Goal: Task Accomplishment & Management: Complete application form

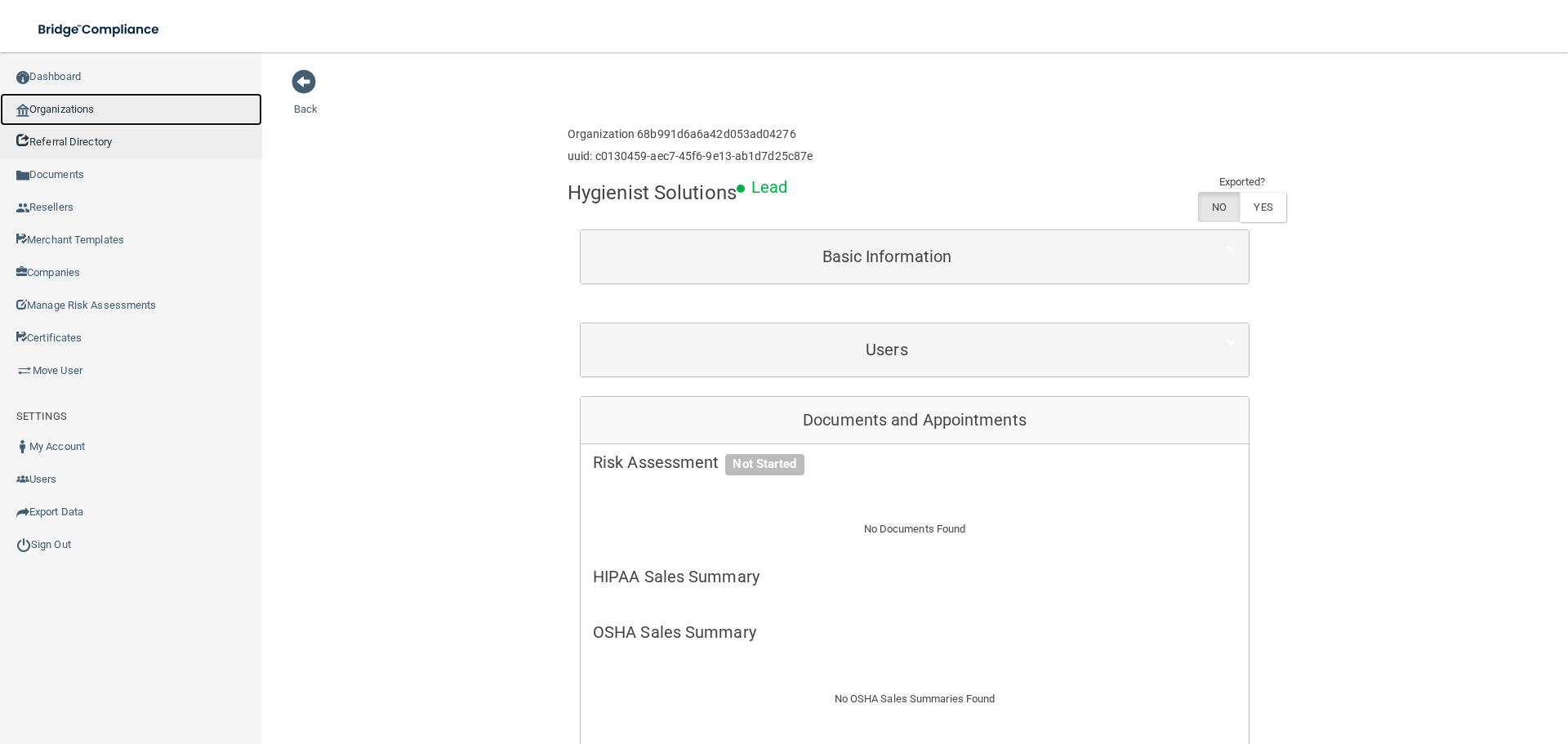
click at [47, 107] on link "Organizations" at bounding box center [131, 110] width 262 height 33
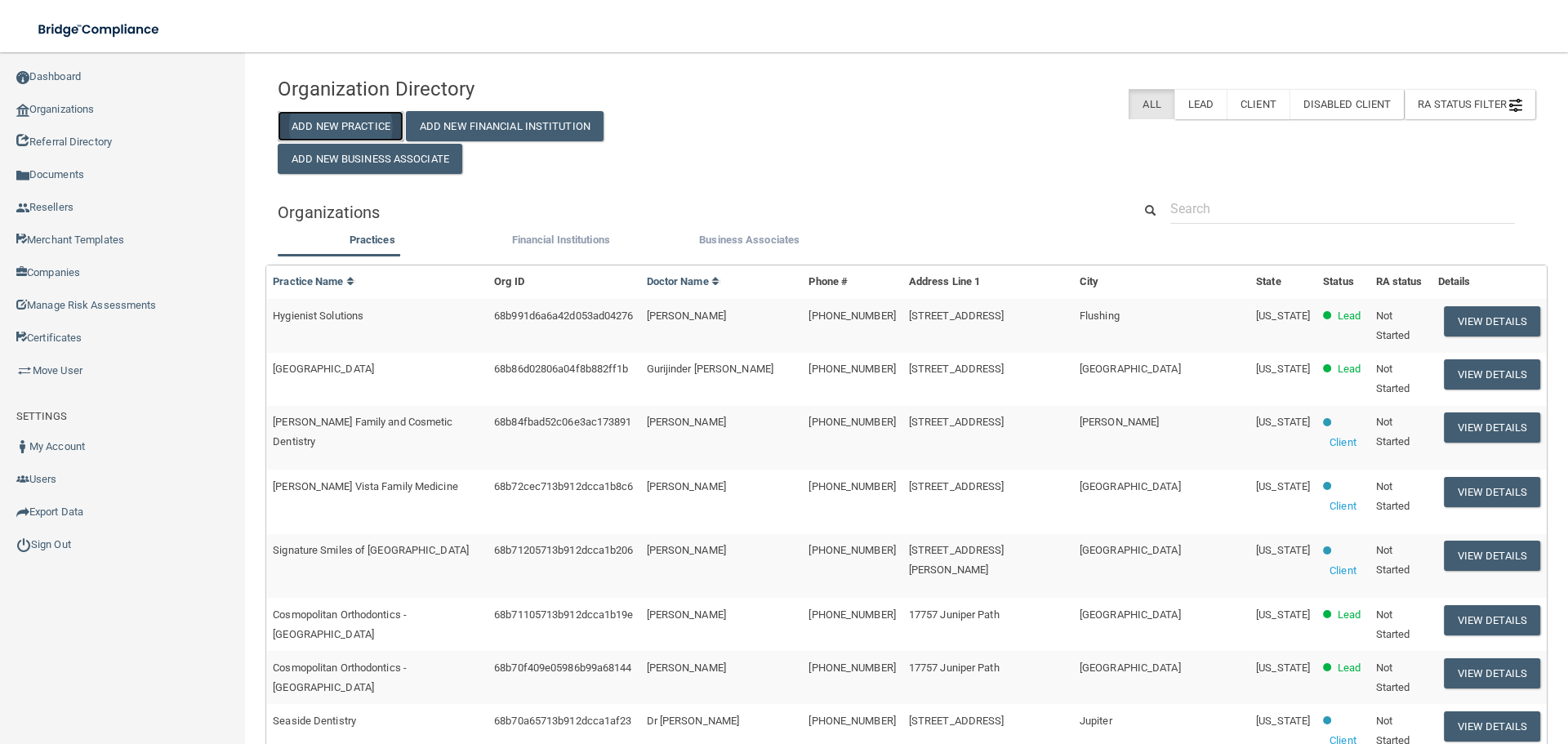
click at [322, 131] on button "Add New Practice" at bounding box center [340, 126] width 125 height 30
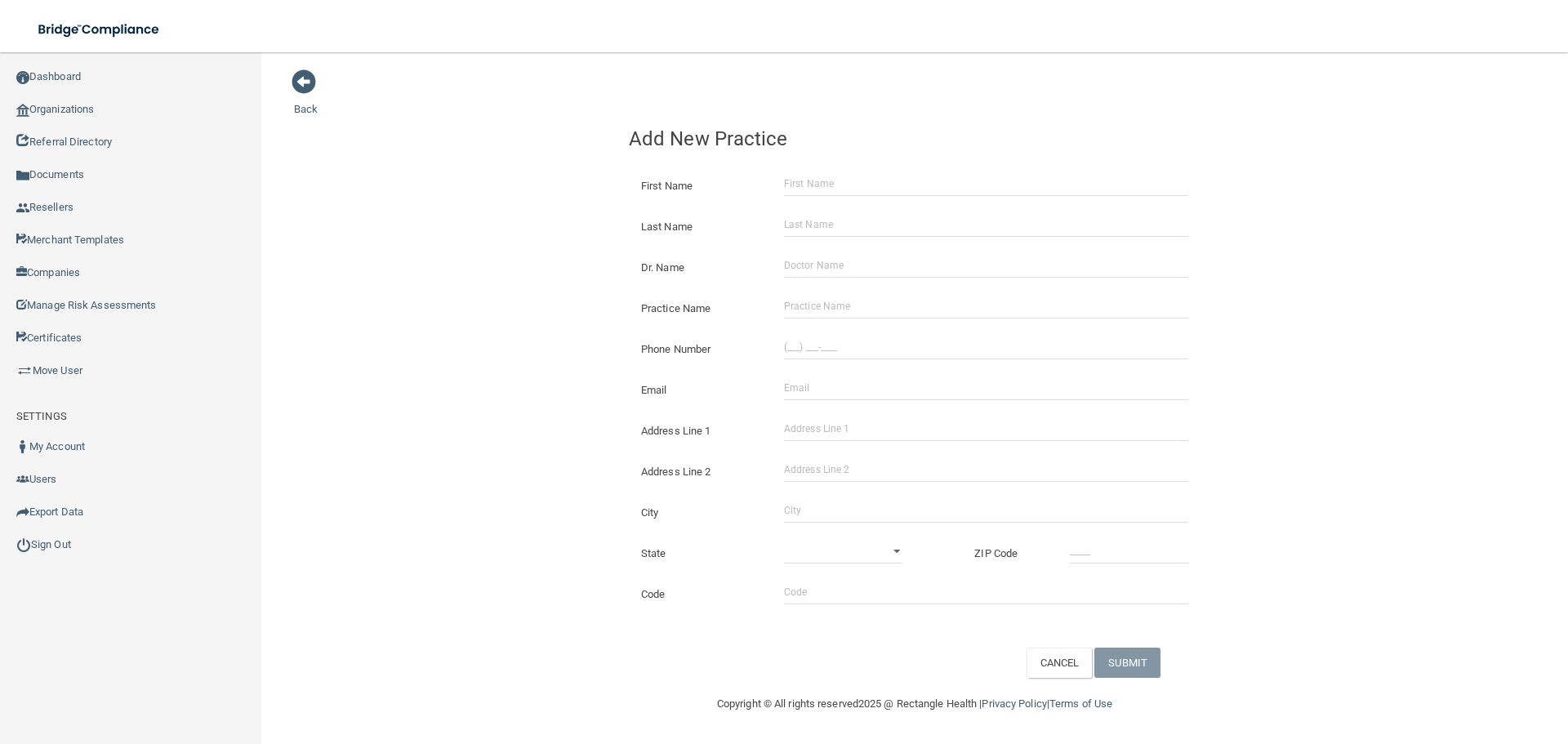
click at [847, 289] on div "Practice Name" at bounding box center [914, 302] width 596 height 41
click at [847, 295] on input "Practice Name" at bounding box center [985, 306] width 404 height 25
paste input "Integrative Dental Care"
type input "Integrative Dental Care"
drag, startPoint x: 887, startPoint y: 349, endPoint x: 620, endPoint y: 344, distance: 267.0
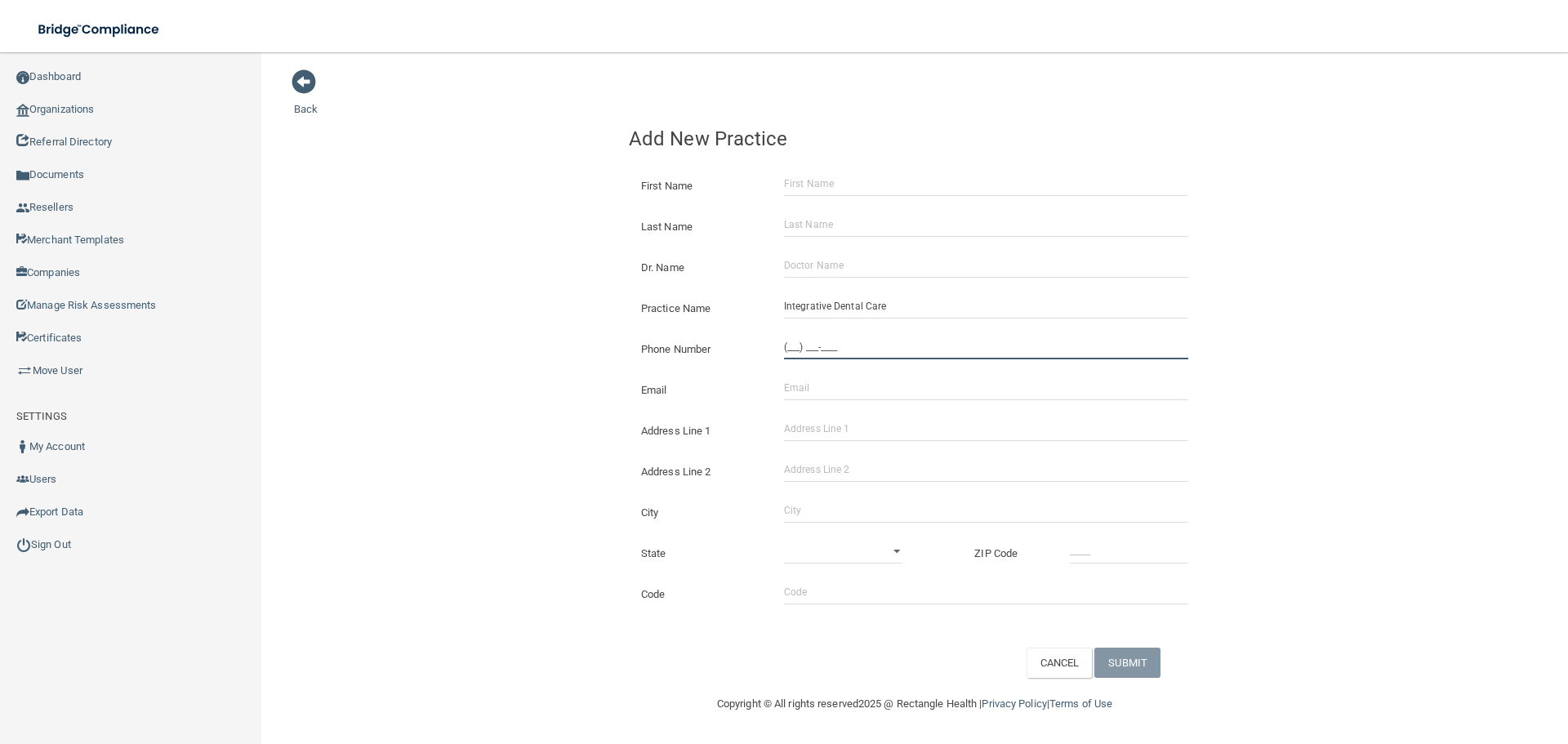
click at [887, 349] on input "(___) ___-____" at bounding box center [985, 347] width 404 height 25
paste input "802) 862-8348"
type input "[PHONE_NUMBER]"
click at [391, 322] on div "Back Add New Practice First Name Last Name Dr. Name Practice Name Integrative D…" at bounding box center [914, 373] width 1241 height 609
click at [886, 441] on input "Address Line 1" at bounding box center [985, 429] width 404 height 25
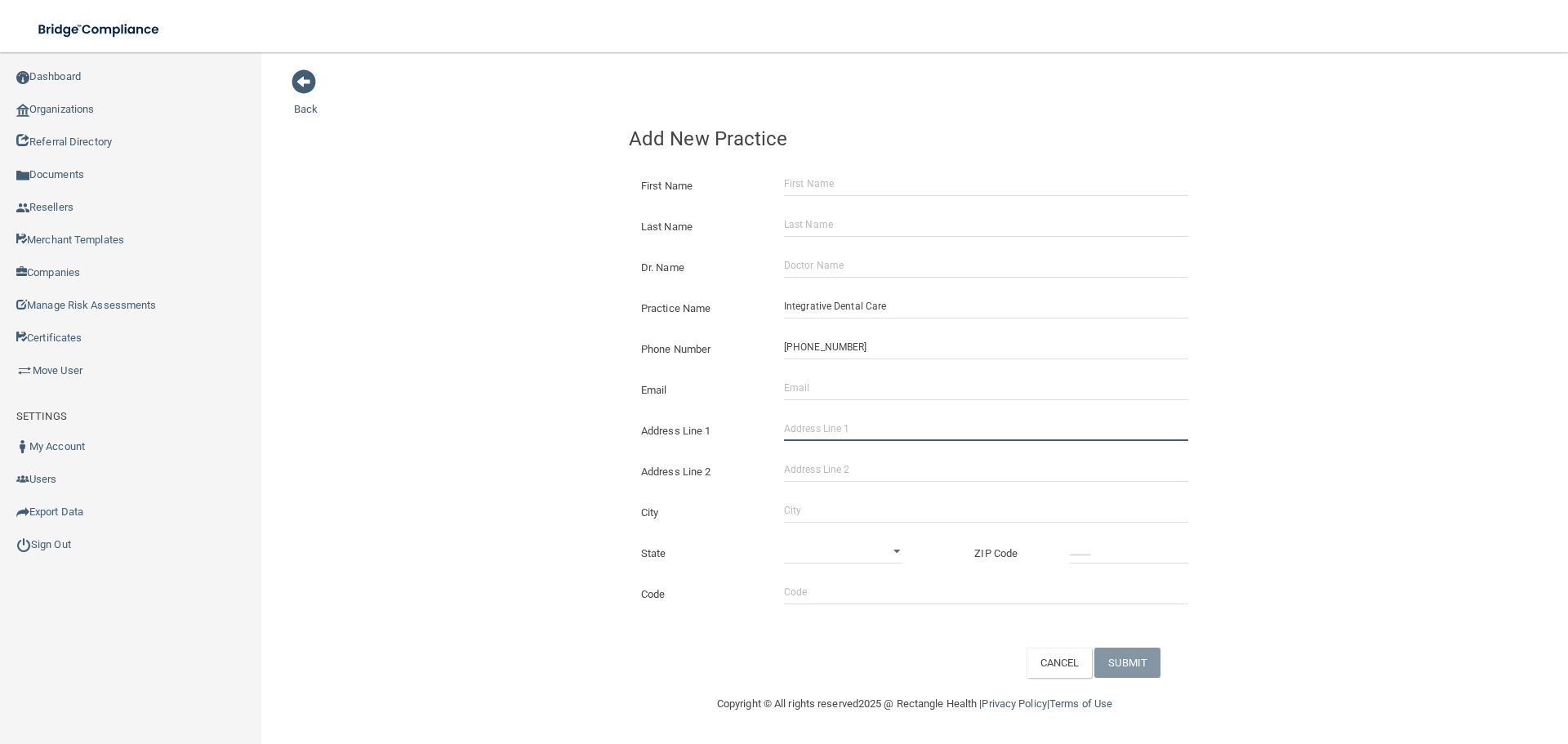
paste input "[STREET_ADDRESS]"
type input "[STREET_ADDRESS]"
click at [850, 518] on input "City" at bounding box center [985, 510] width 404 height 25
type input "[GEOGRAPHIC_DATA]"
click at [813, 537] on div "State [US_STATE] [US_STATE] [US_STATE] [US_STATE] [US_STATE] [US_STATE] [US_STA…" at bounding box center [914, 547] width 596 height 41
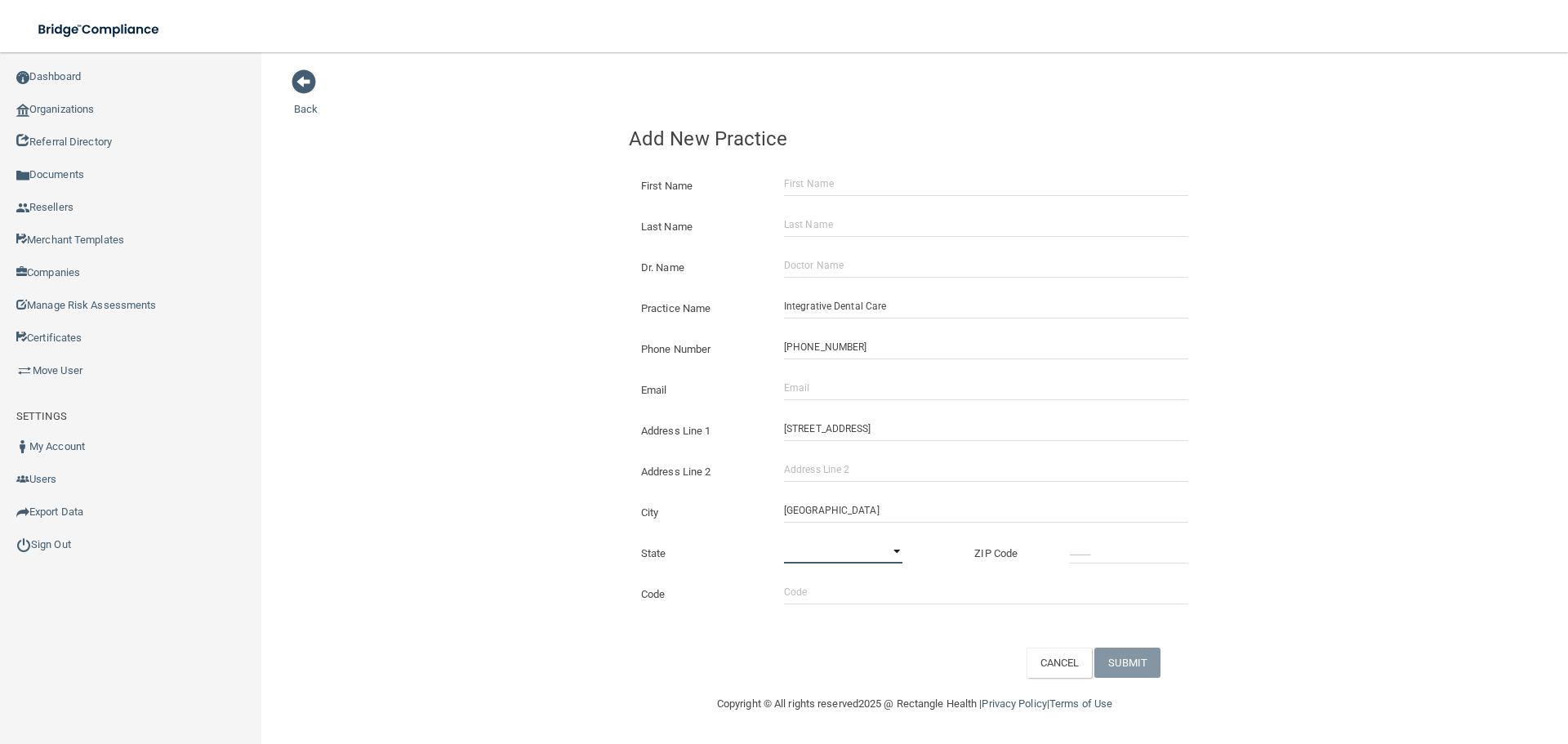
click at [857, 549] on select "[US_STATE] [US_STATE] [US_STATE] [US_STATE] [US_STATE] [US_STATE] [US_STATE] [U…" at bounding box center [843, 551] width 118 height 25
select select "45"
click at [784, 539] on select "[US_STATE] [US_STATE] [US_STATE] [US_STATE] [US_STATE] [US_STATE] [US_STATE] [U…" at bounding box center [843, 551] width 118 height 25
click at [1065, 554] on div at bounding box center [1129, 551] width 143 height 25
click at [1095, 552] on input "_____" at bounding box center [1128, 551] width 118 height 25
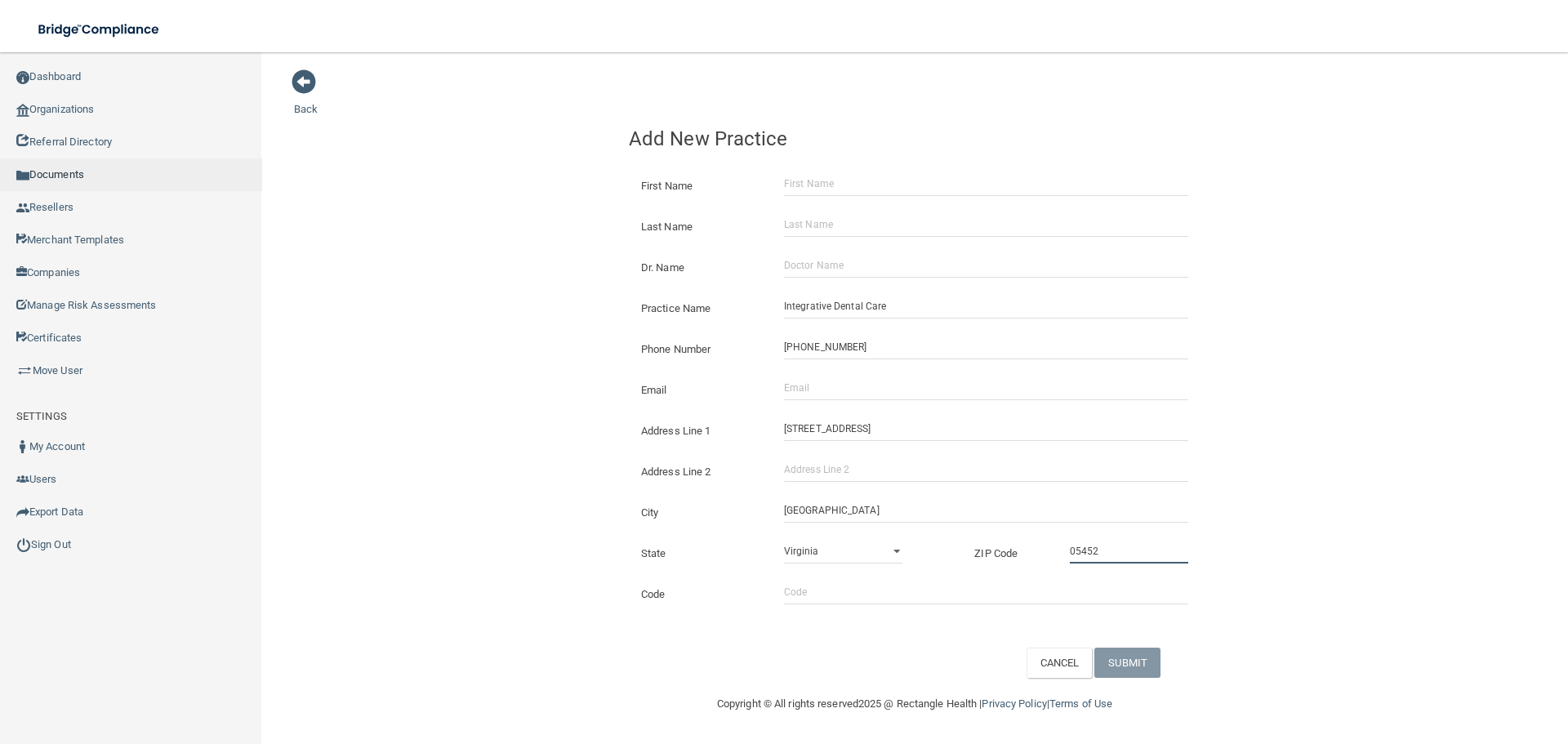
type input "05452"
click at [38, 175] on link "Documents" at bounding box center [131, 175] width 262 height 33
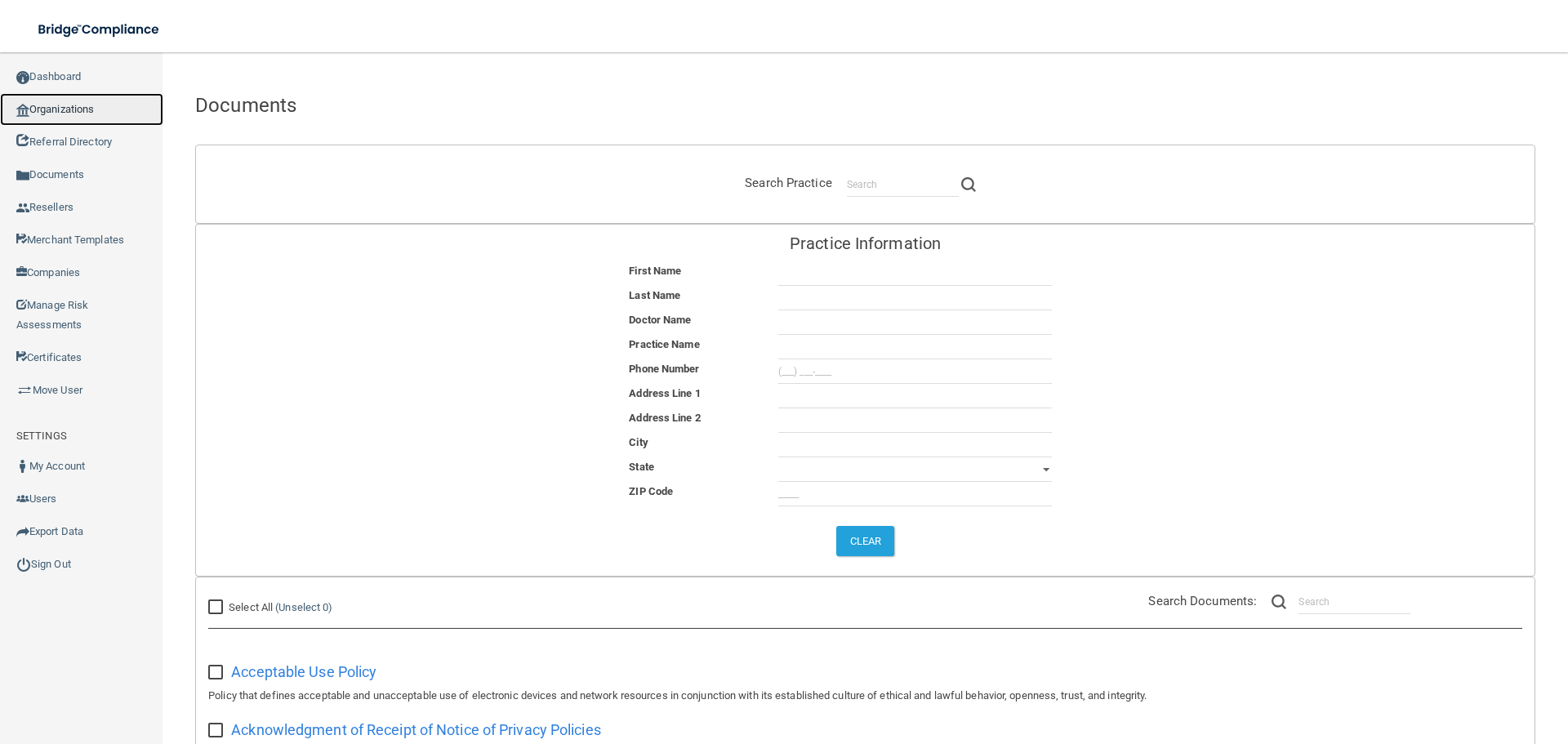
click at [77, 103] on link "Organizations" at bounding box center [82, 110] width 163 height 33
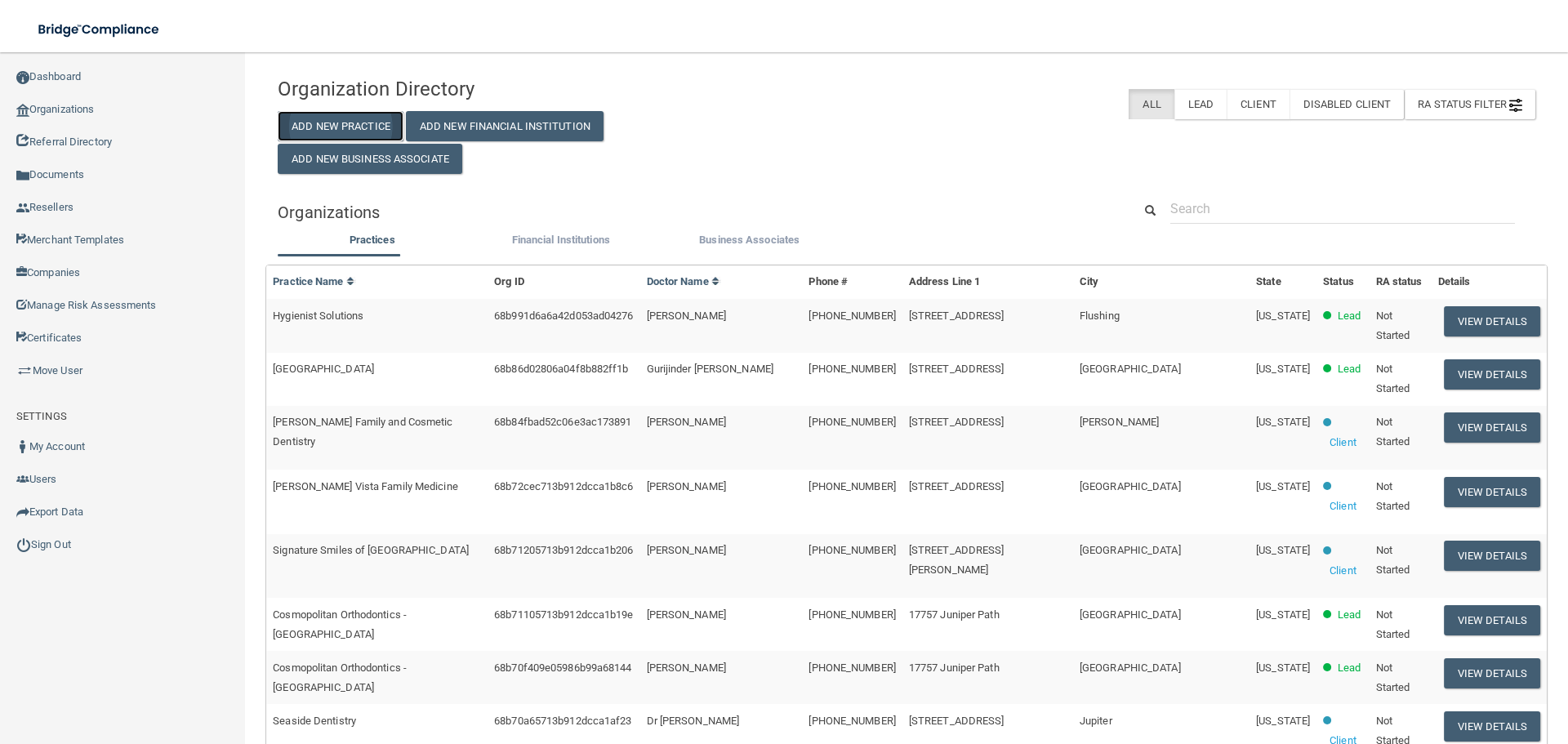
click at [327, 128] on button "Add New Practice" at bounding box center [340, 126] width 125 height 30
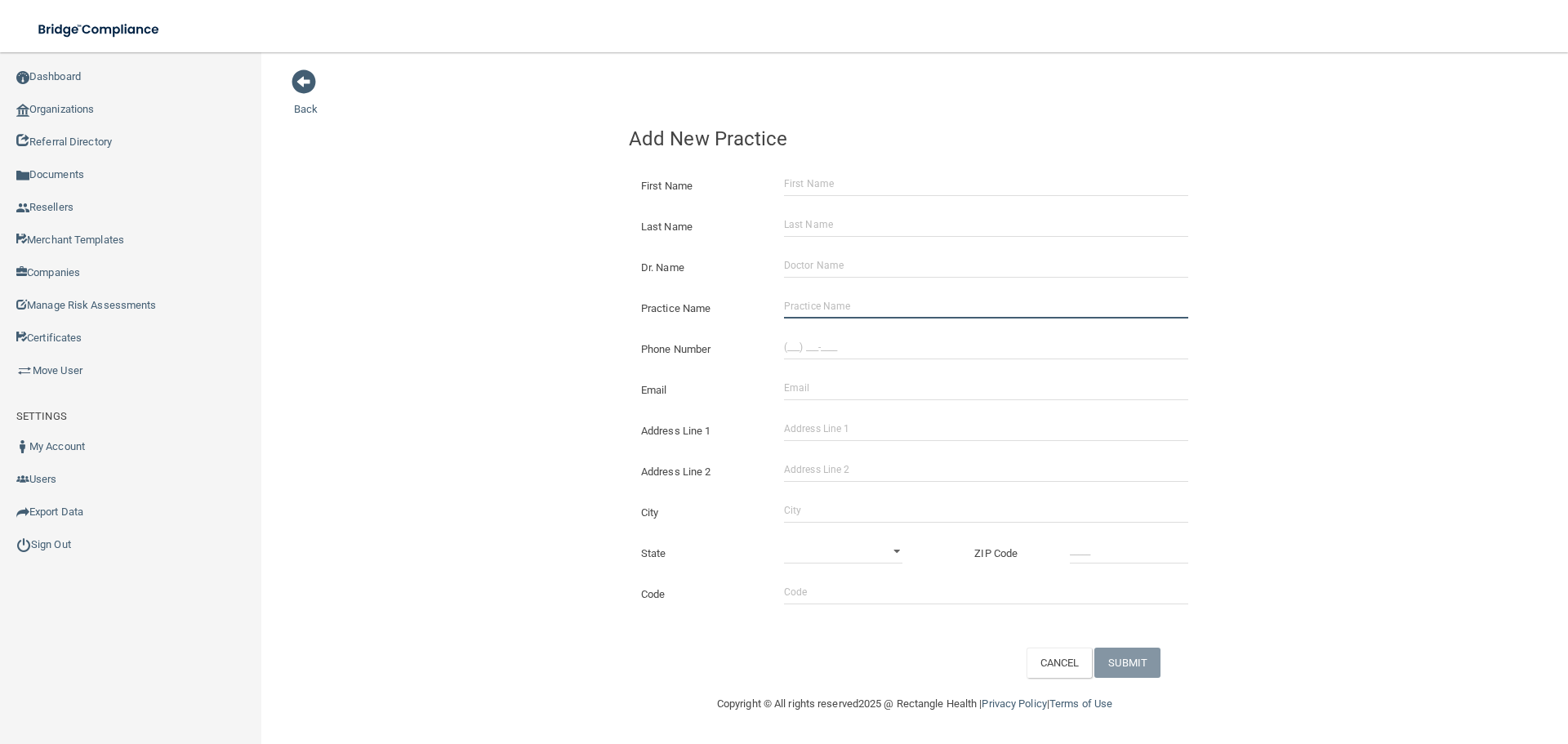
click at [797, 295] on input "Practice Name" at bounding box center [985, 306] width 404 height 25
drag, startPoint x: 805, startPoint y: 313, endPoint x: 751, endPoint y: 313, distance: 54.0
click at [805, 313] on input "Practice Name" at bounding box center [985, 306] width 404 height 25
paste input "Integrative Dental Care"
type input "Integrative Dental Care"
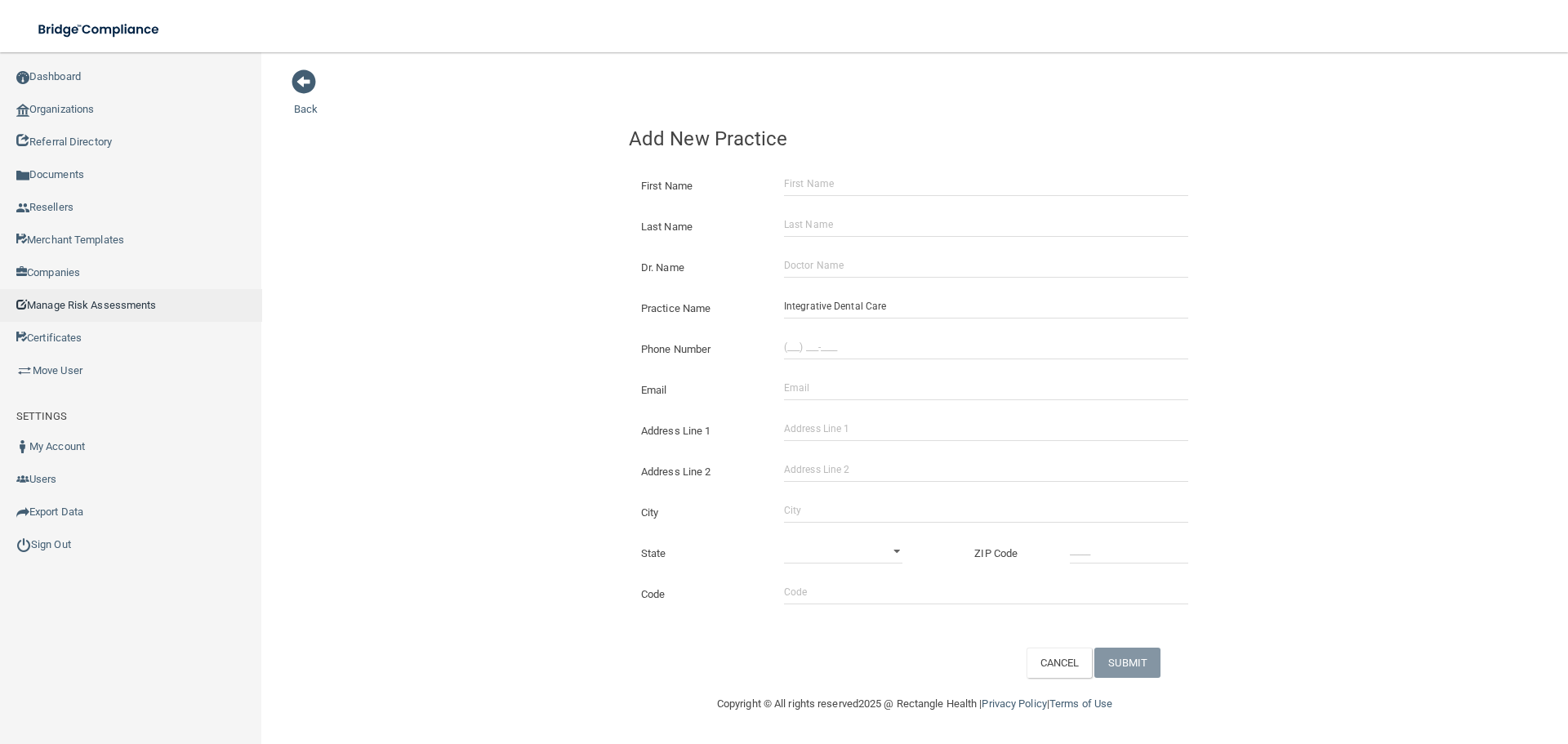
drag, startPoint x: 433, startPoint y: 291, endPoint x: 38, endPoint y: 317, distance: 395.9
click at [430, 292] on div "Back Add New Practice First Name Last Name Dr. Name Practice Name Integrative D…" at bounding box center [914, 373] width 1241 height 609
drag, startPoint x: 871, startPoint y: 347, endPoint x: 23, endPoint y: 330, distance: 848.2
click at [858, 346] on input "(___) ___-____" at bounding box center [985, 347] width 404 height 25
paste input "802) 862-8348"
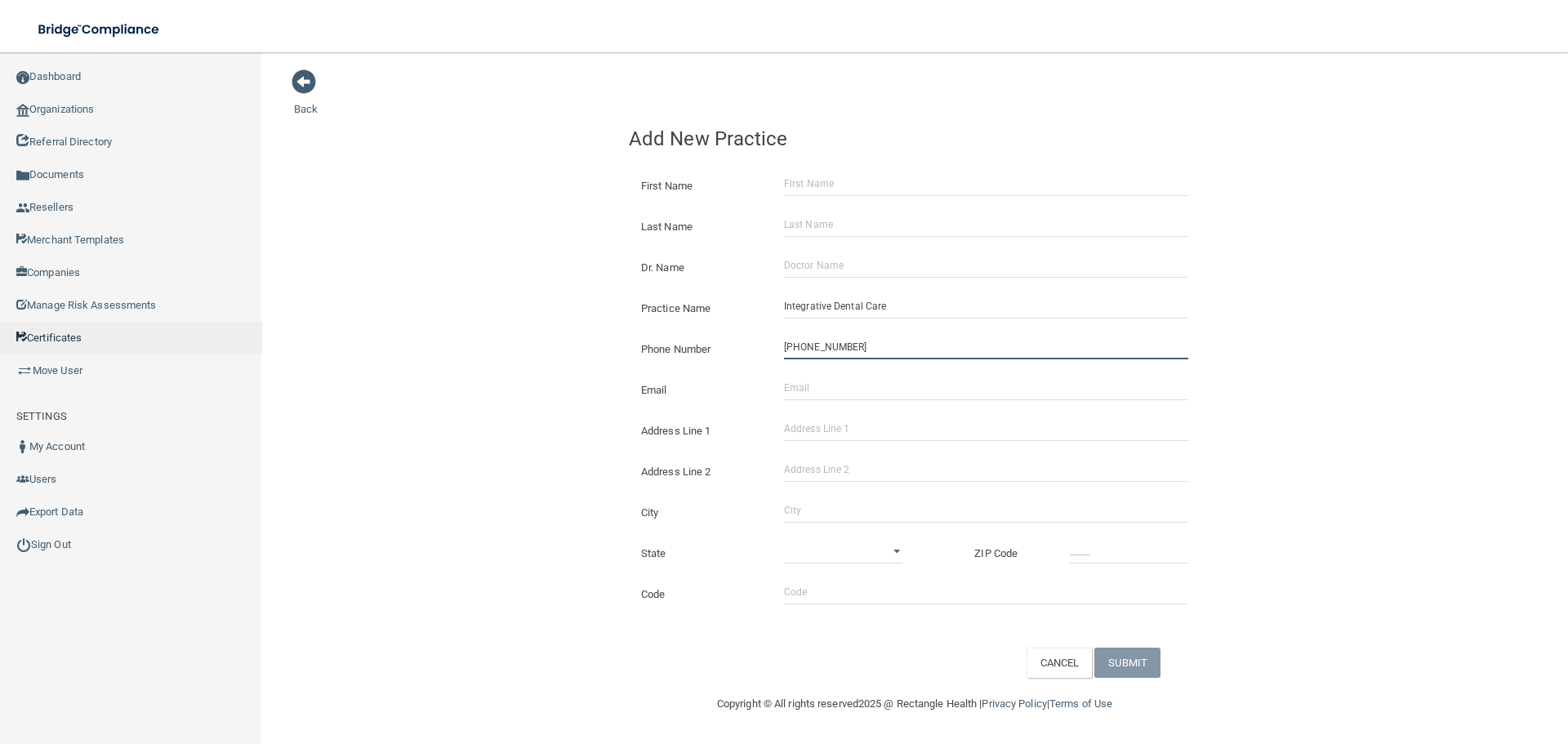
type input "[PHONE_NUMBER]"
click at [815, 421] on input "Address Line 1" at bounding box center [985, 429] width 404 height 25
paste input "[STREET_ADDRESS]"
type input "[STREET_ADDRESS]"
click at [817, 504] on input "City" at bounding box center [985, 510] width 404 height 25
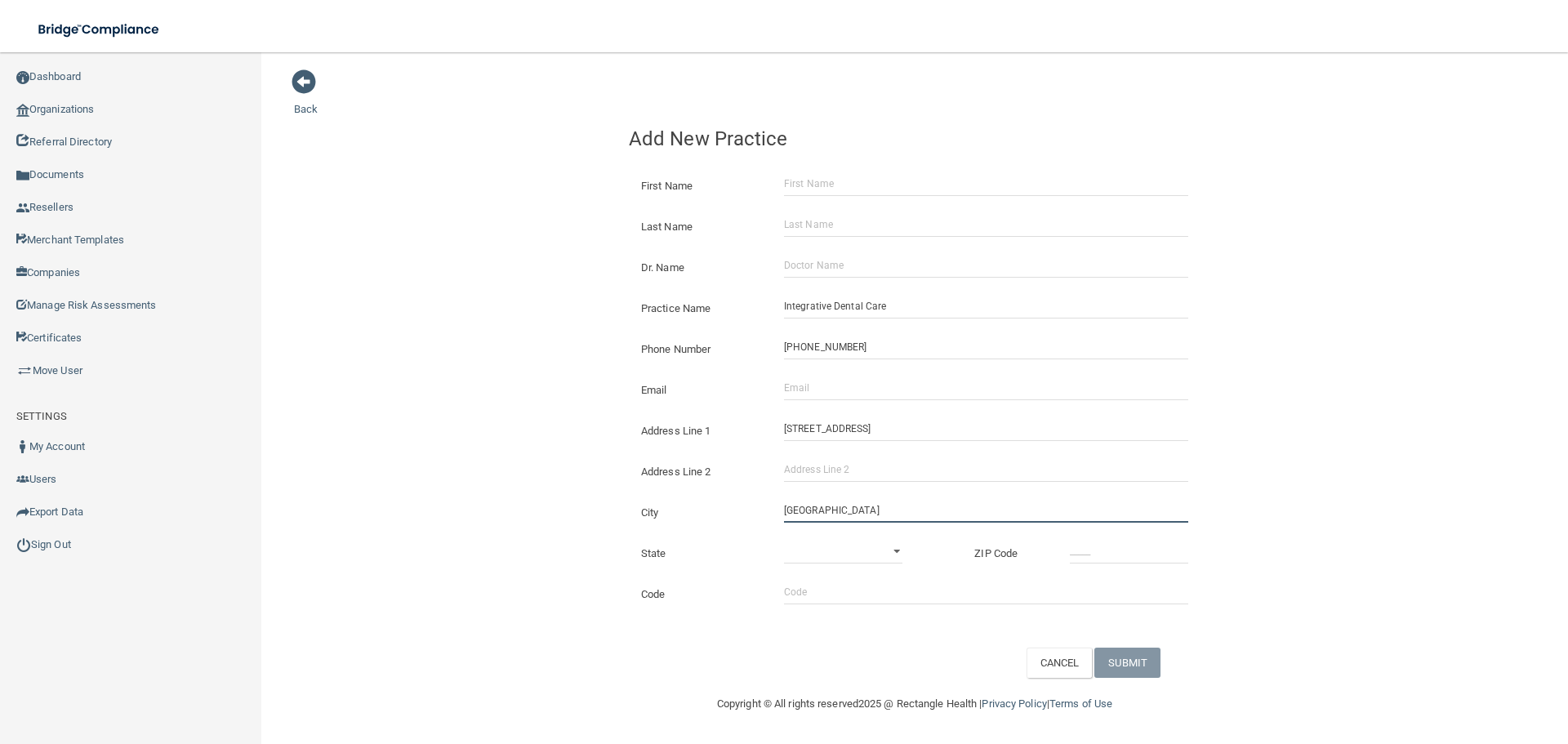
type input "[GEOGRAPHIC_DATA]"
click at [817, 541] on select "[US_STATE] [US_STATE] [US_STATE] [US_STATE] [US_STATE] [US_STATE] [US_STATE] [U…" at bounding box center [843, 551] width 118 height 25
select select "45"
click at [784, 539] on select "[US_STATE] [US_STATE] [US_STATE] [US_STATE] [US_STATE] [US_STATE] [US_STATE] [U…" at bounding box center [843, 551] width 118 height 25
click at [1110, 551] on input "_____" at bounding box center [1128, 551] width 118 height 25
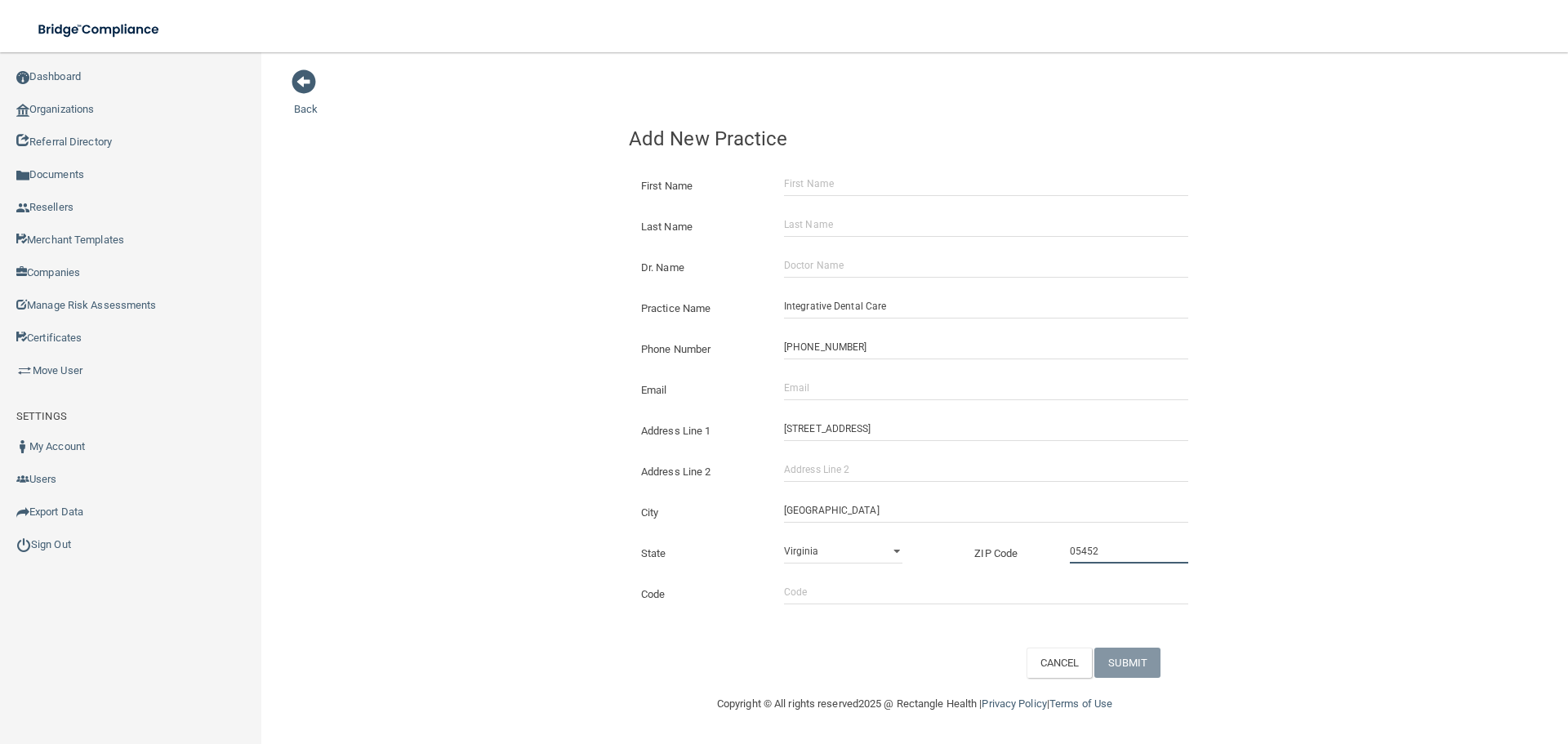
type input "05452"
click at [386, 336] on div "Back Add New Practice First Name Last Name Dr. Name Practice Name Integrative D…" at bounding box center [914, 373] width 1241 height 609
drag, startPoint x: 828, startPoint y: 388, endPoint x: 732, endPoint y: 371, distance: 97.5
click at [828, 388] on input "Email" at bounding box center [985, 388] width 404 height 25
paste input "[EMAIL_ADDRESS][DOMAIN_NAME]"
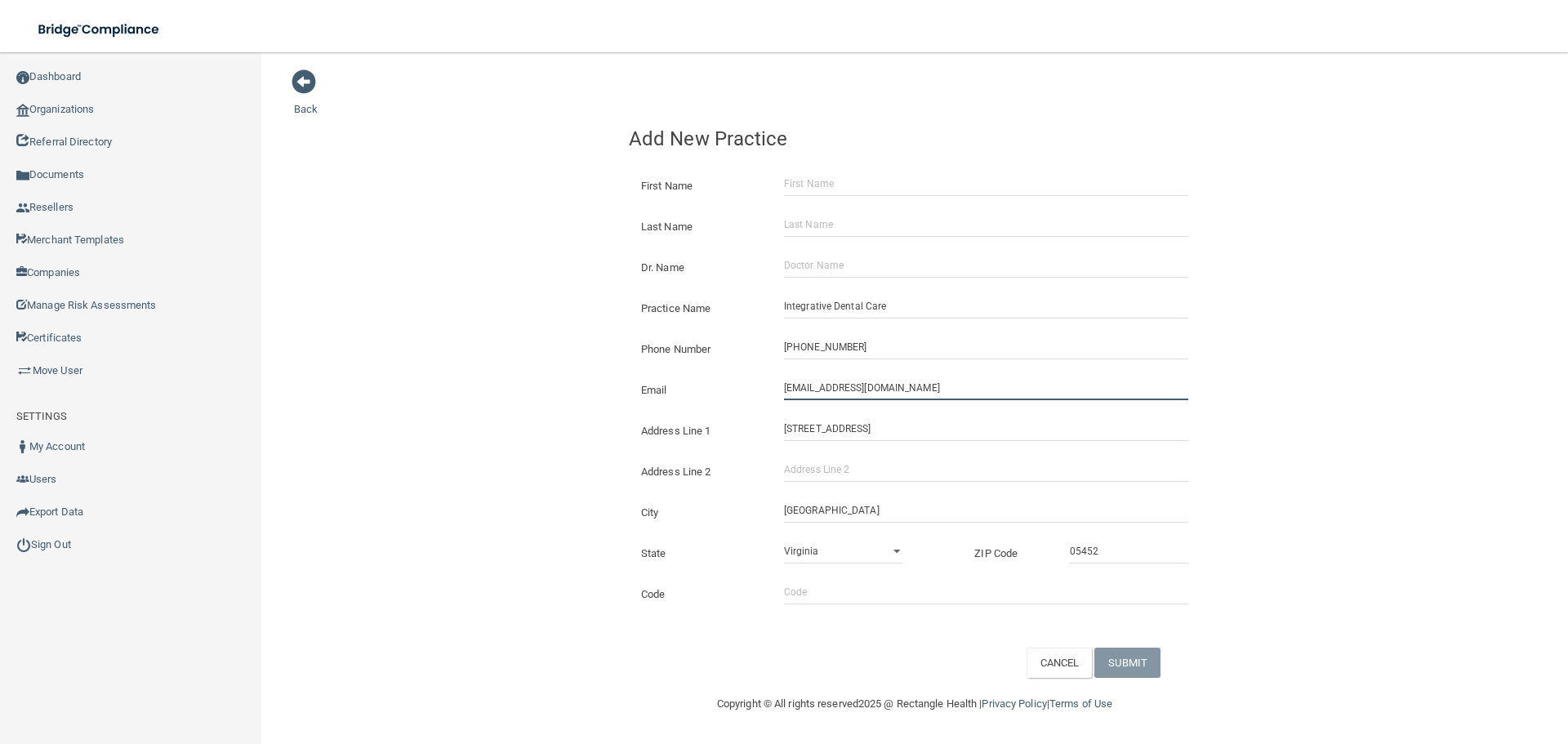
type input "[EMAIL_ADDRESS][DOMAIN_NAME]"
drag, startPoint x: 475, startPoint y: 361, endPoint x: 157, endPoint y: 376, distance: 318.4
click at [447, 366] on div "Back Add New Practice First Name Last Name Dr. Name Practice Name Integrative D…" at bounding box center [914, 373] width 1241 height 609
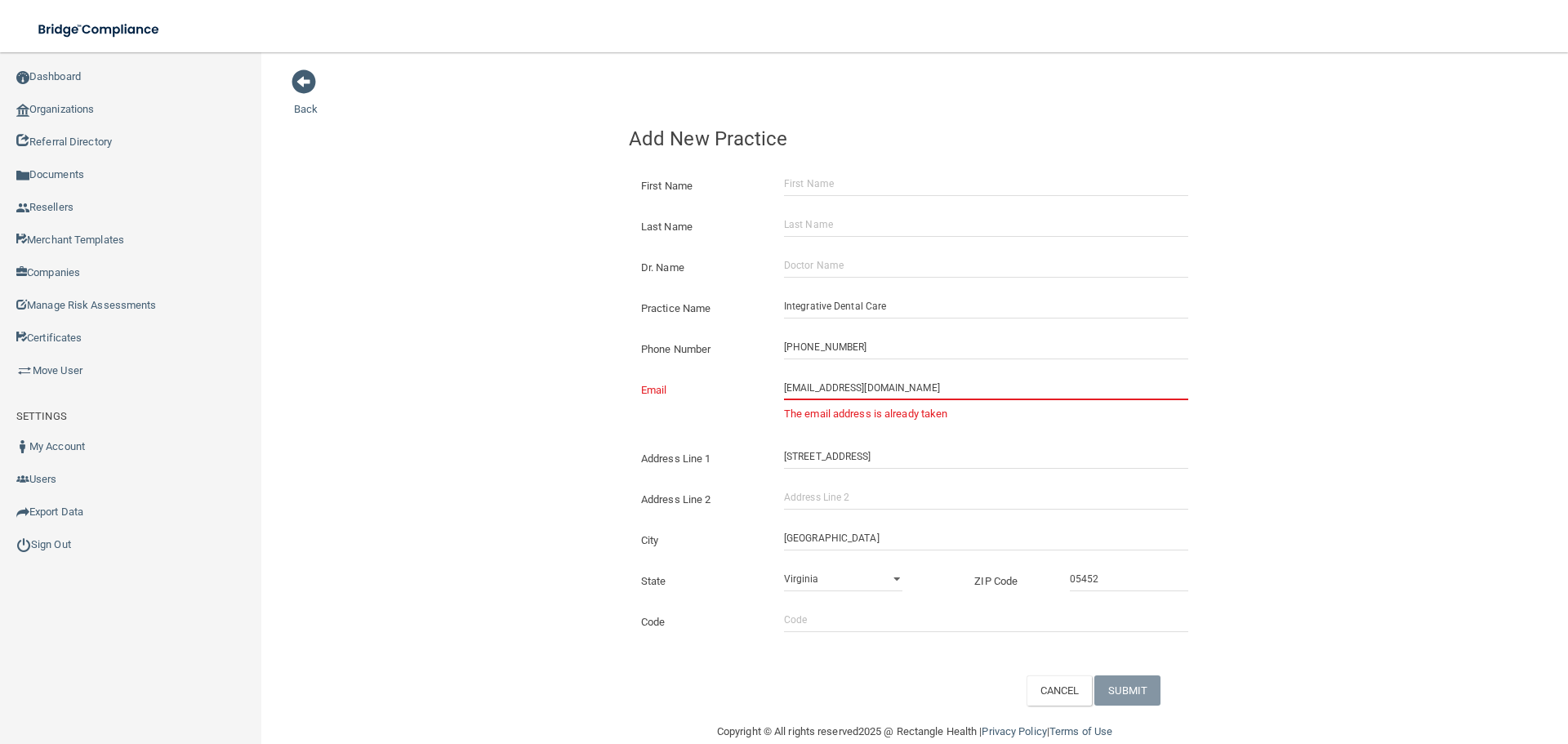
click at [866, 385] on input "[EMAIL_ADDRESS][DOMAIN_NAME]" at bounding box center [985, 388] width 404 height 25
click at [96, 124] on link "Organizations" at bounding box center [131, 110] width 262 height 33
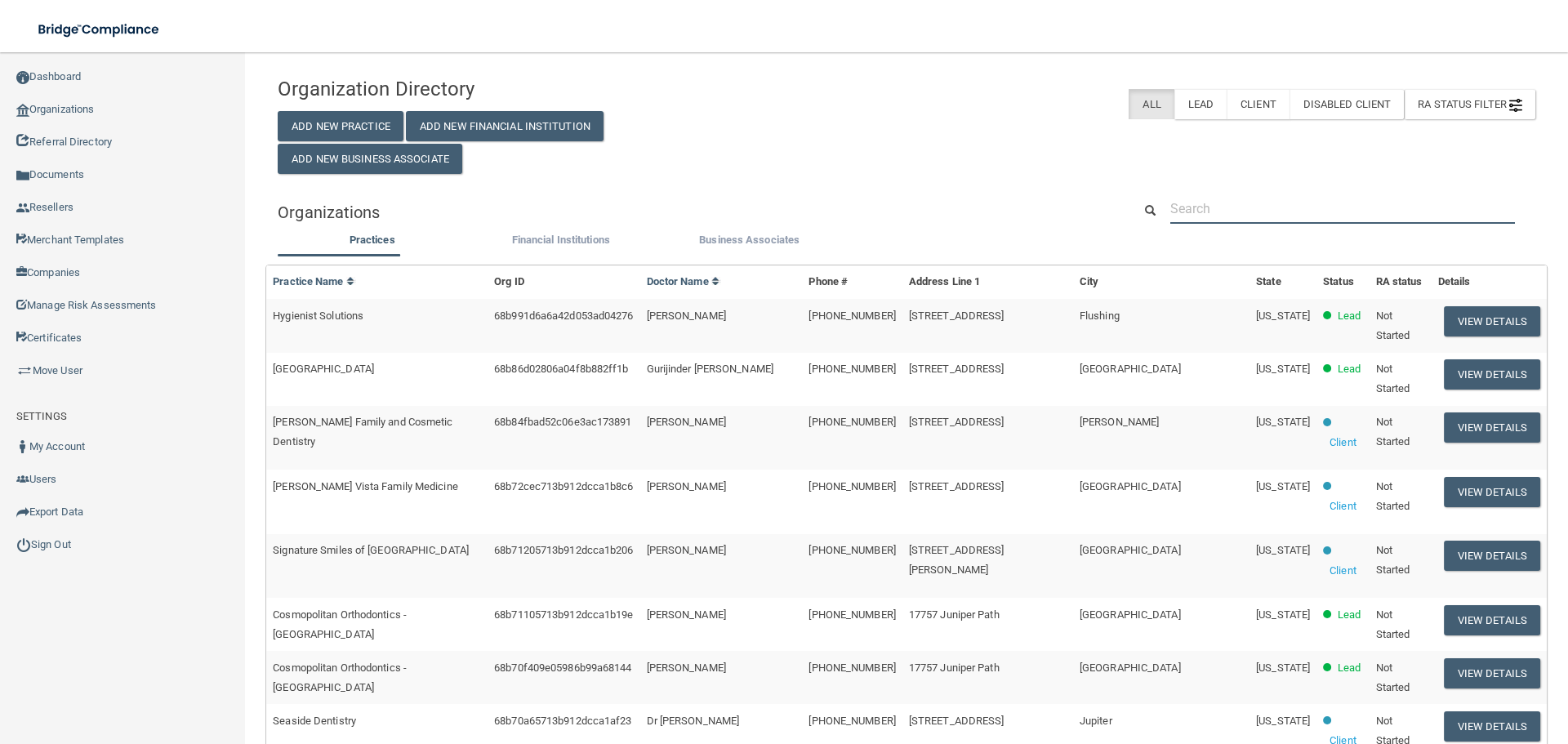
drag, startPoint x: 1228, startPoint y: 224, endPoint x: 1226, endPoint y: 207, distance: 17.1
click at [1226, 218] on input "text" at bounding box center [1343, 208] width 344 height 30
paste input "[EMAIL_ADDRESS][DOMAIN_NAME]"
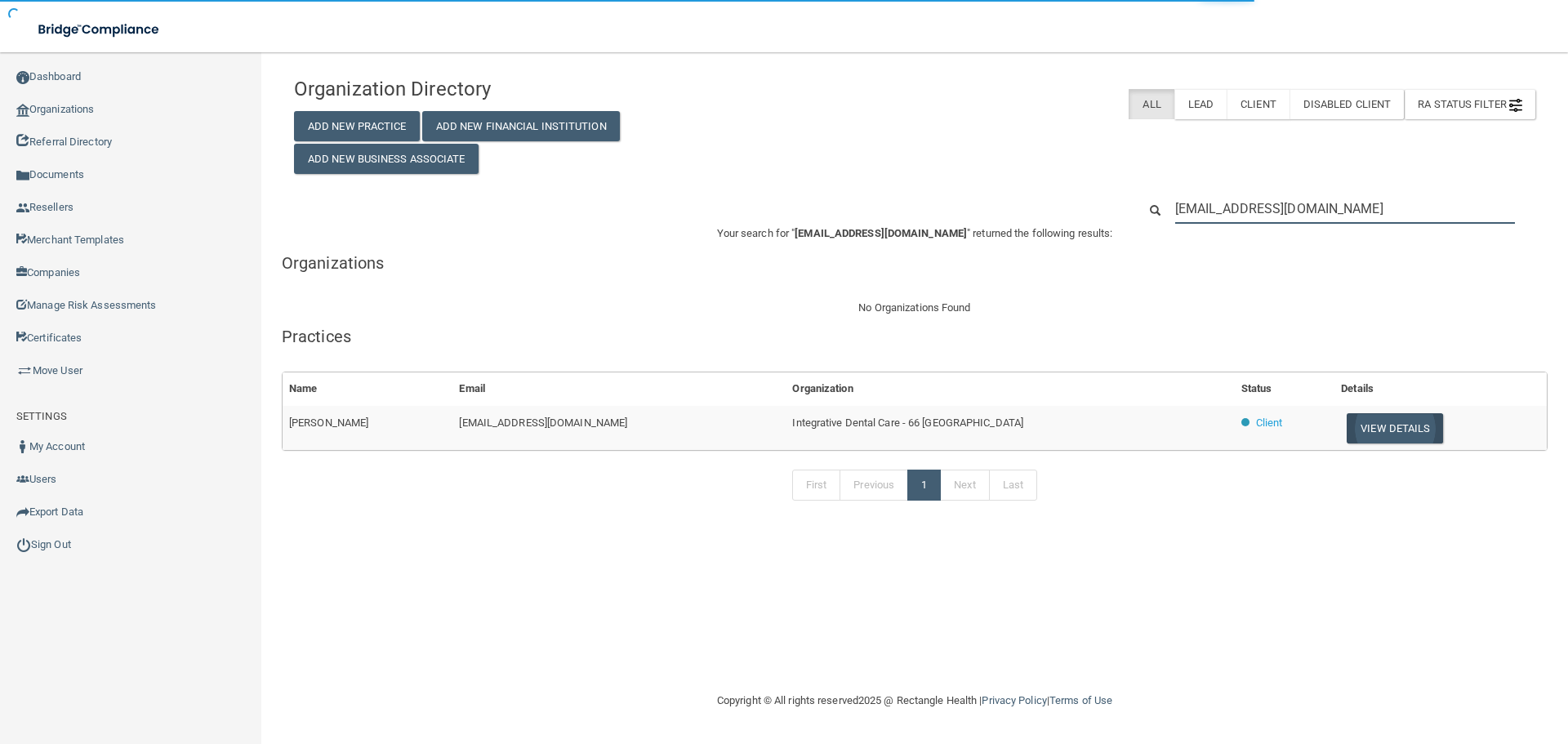
type input "[EMAIL_ADDRESS][DOMAIN_NAME]"
click at [1368, 432] on button "View Details" at bounding box center [1394, 428] width 96 height 30
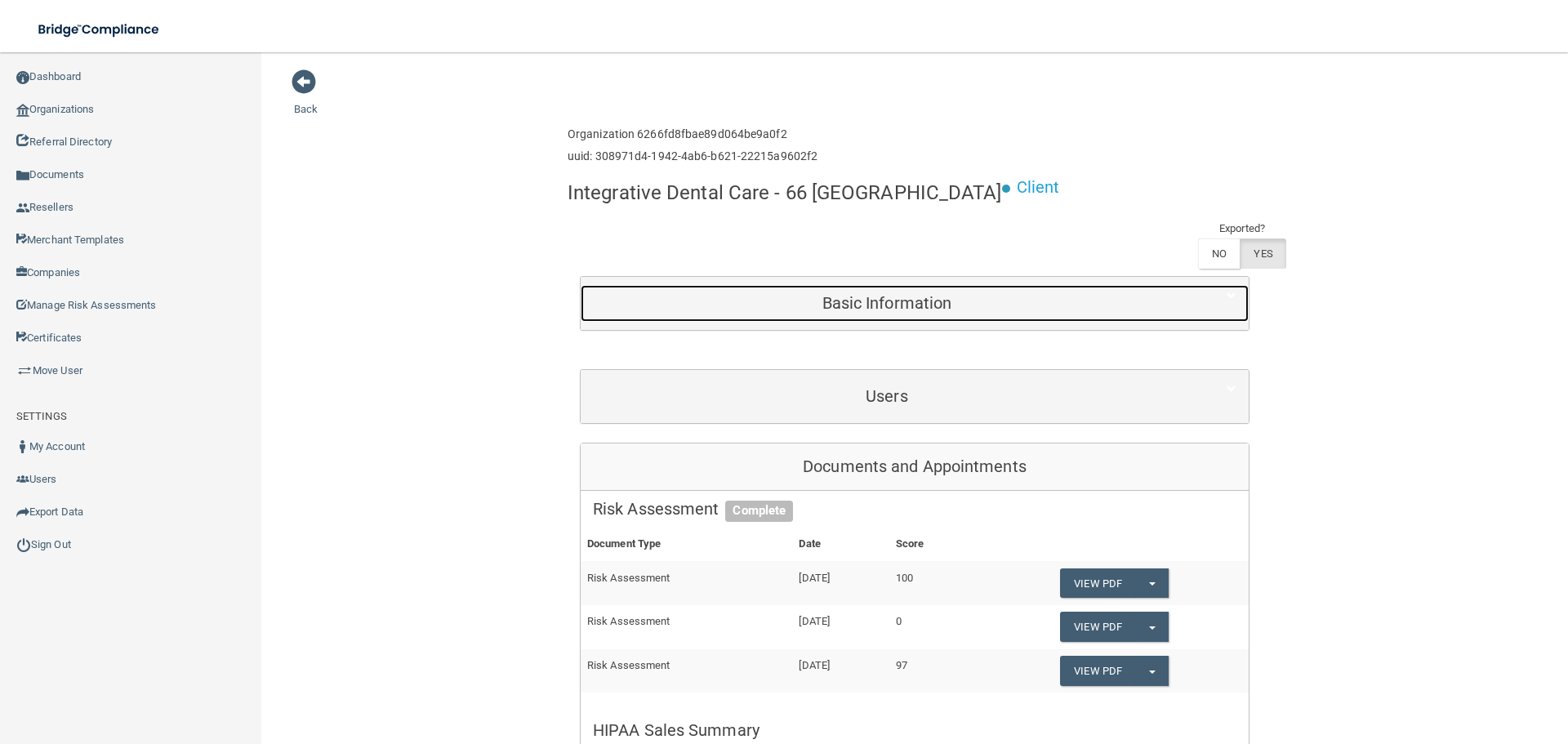
click at [942, 308] on h5 "Basic Information" at bounding box center [887, 303] width 588 height 18
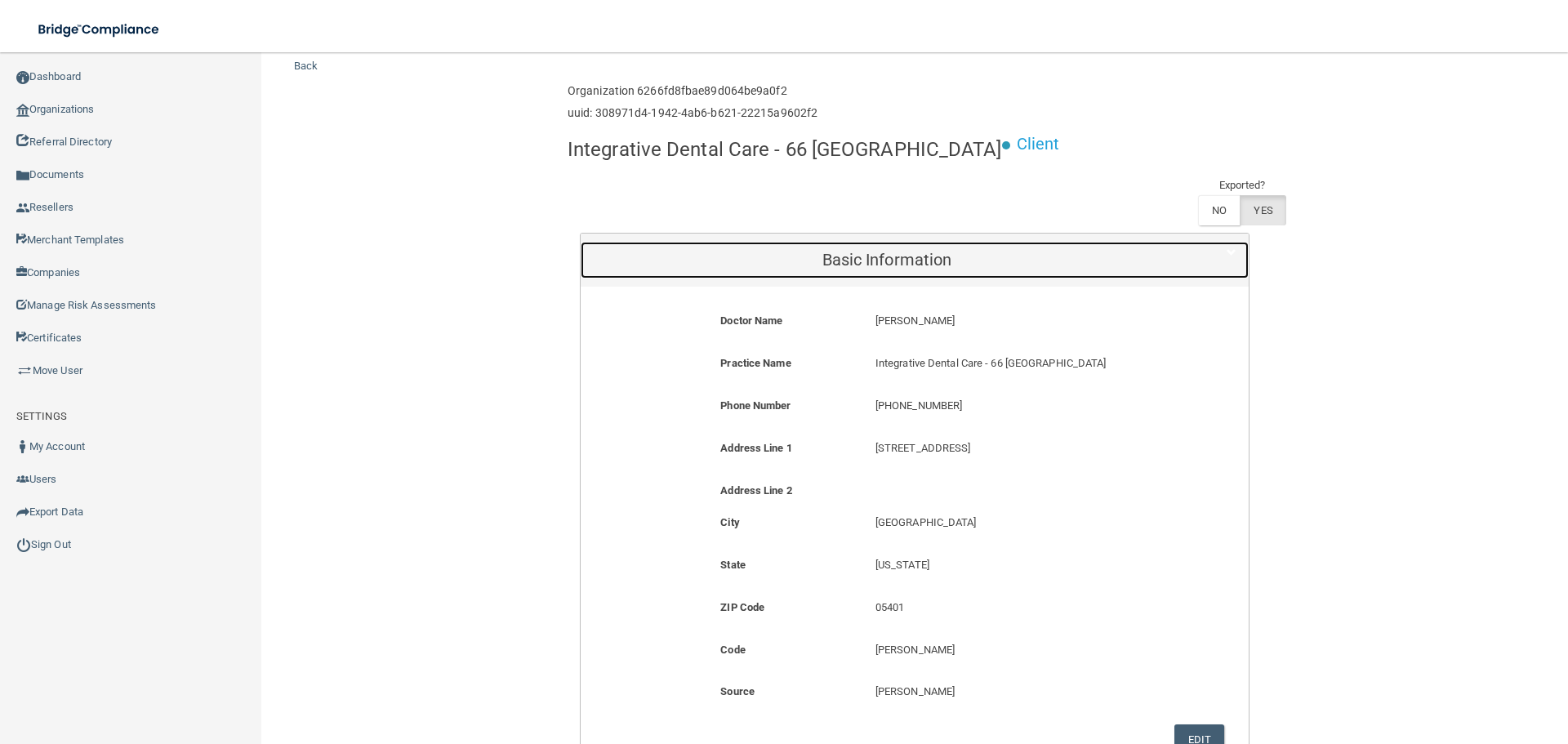
scroll to position [82, 0]
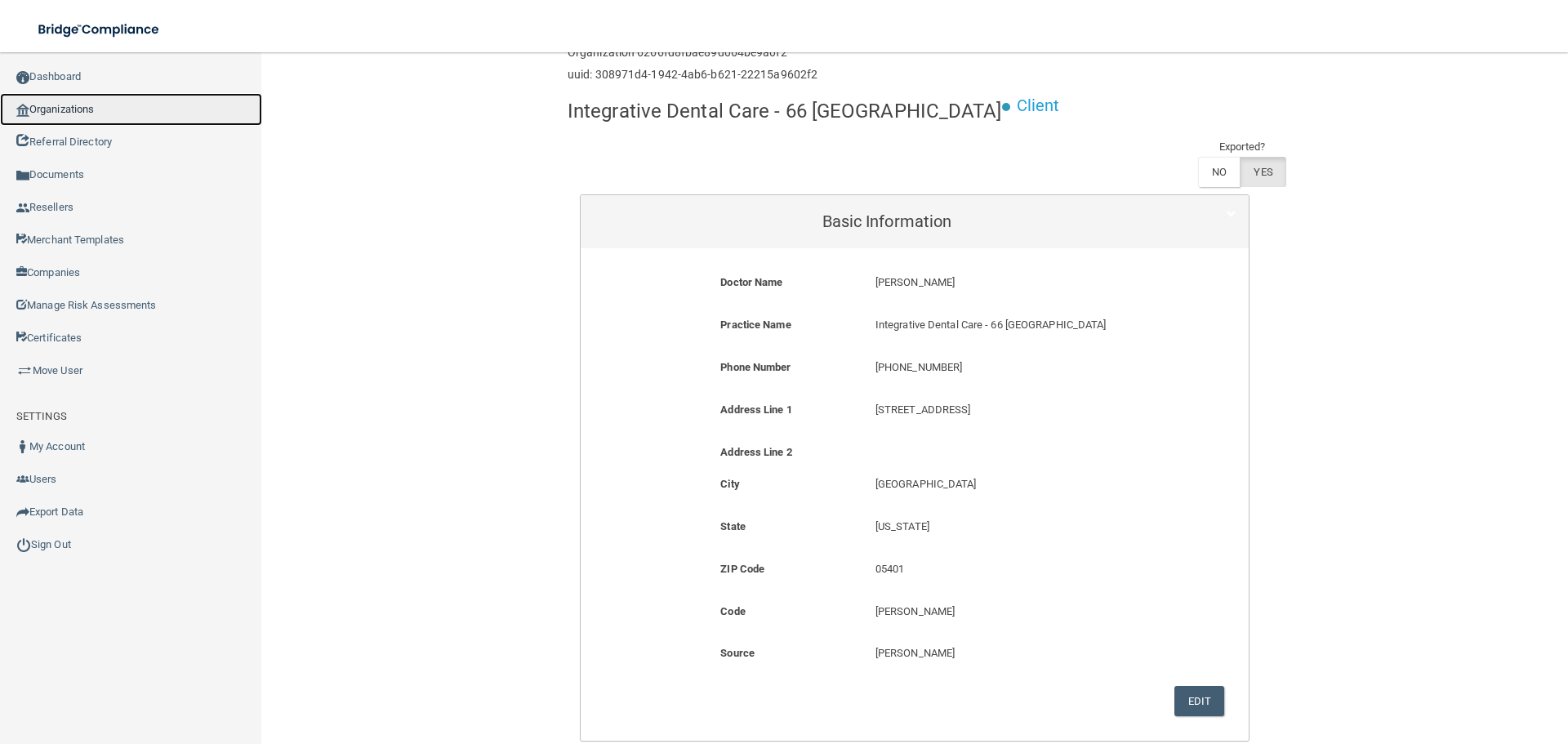
click at [93, 120] on link "Organizations" at bounding box center [131, 110] width 262 height 33
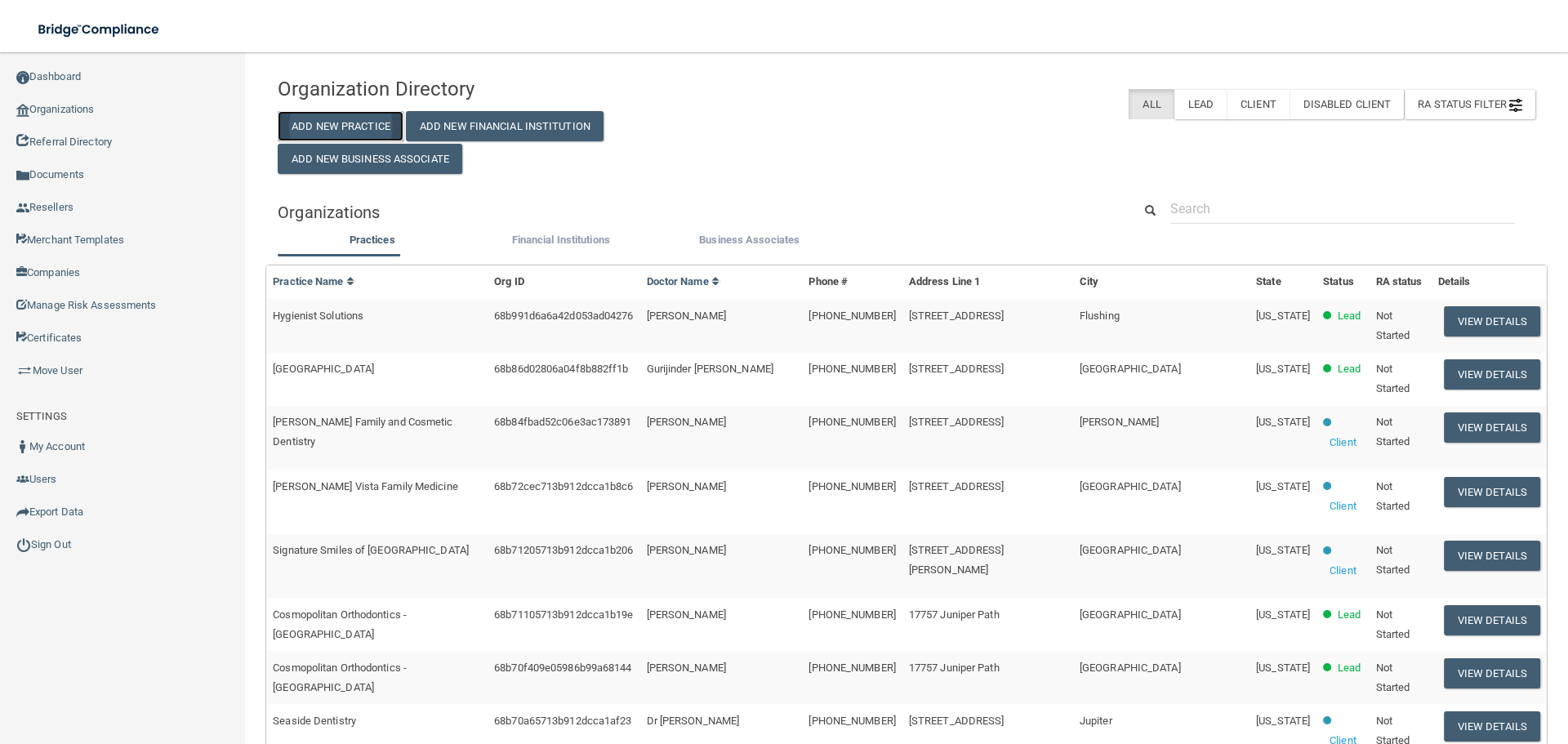
click at [358, 125] on button "Add New Practice" at bounding box center [340, 126] width 125 height 30
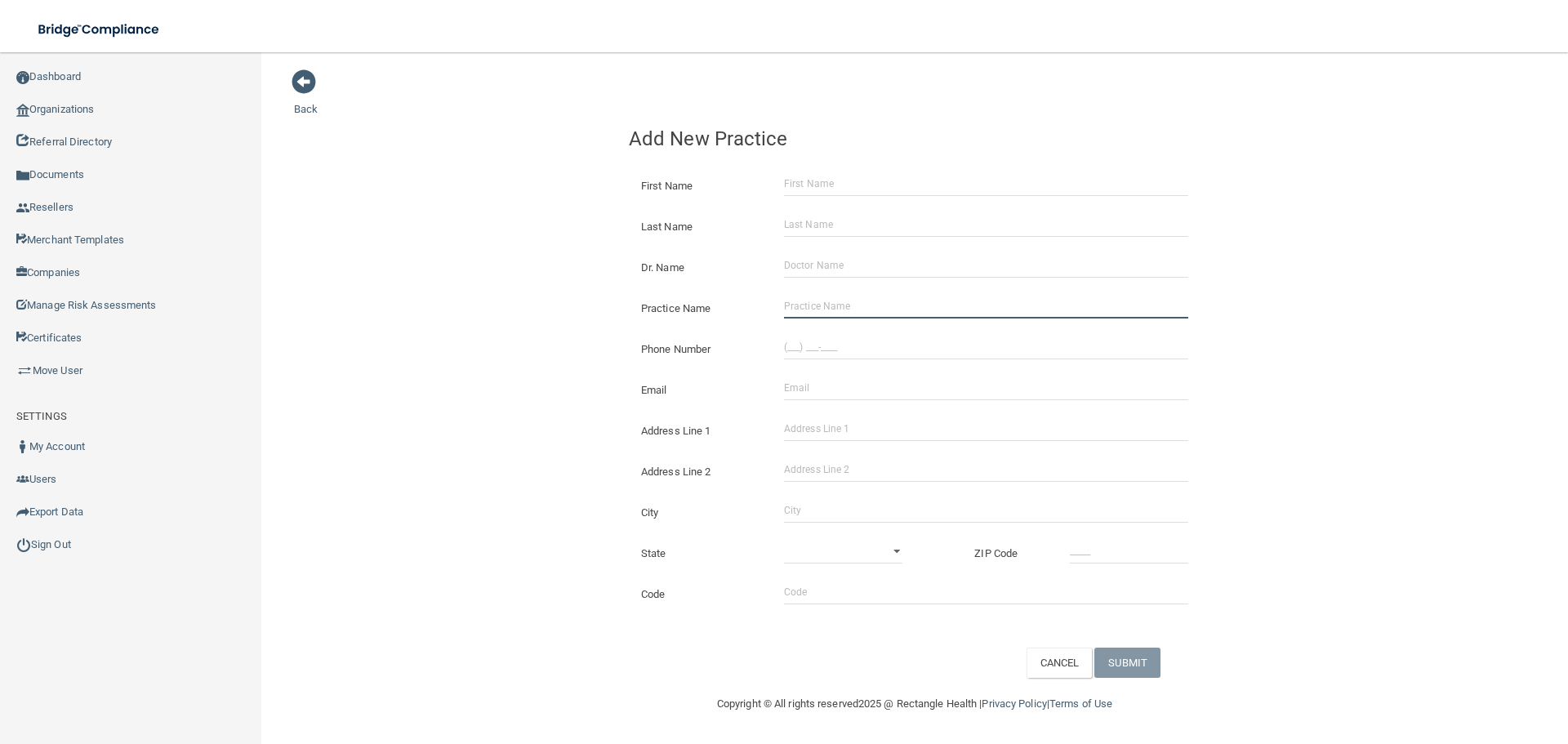
drag, startPoint x: 831, startPoint y: 305, endPoint x: 817, endPoint y: 311, distance: 15.2
click at [831, 305] on input "Practice Name" at bounding box center [985, 306] width 404 height 25
paste input "Integrative Dental Care"
type input "Integrative Dental Care"
click at [924, 348] on input "(___) ___-____" at bounding box center [985, 347] width 404 height 25
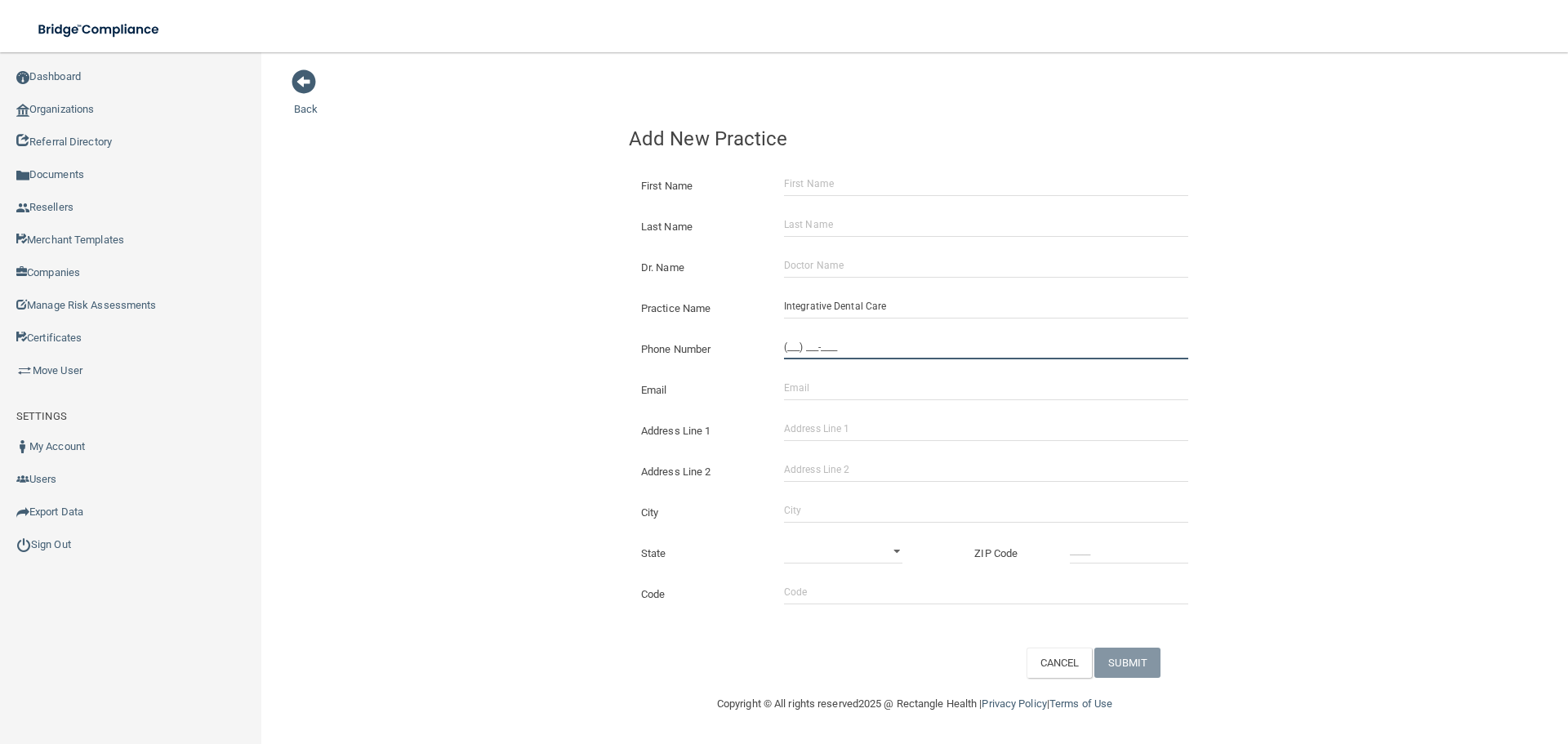
paste input "802) 862-8348"
type input "[PHONE_NUMBER]"
click at [858, 436] on input "Address Line 1" at bounding box center [985, 429] width 404 height 25
paste input "[STREET_ADDRESS]"
type input "[STREET_ADDRESS]"
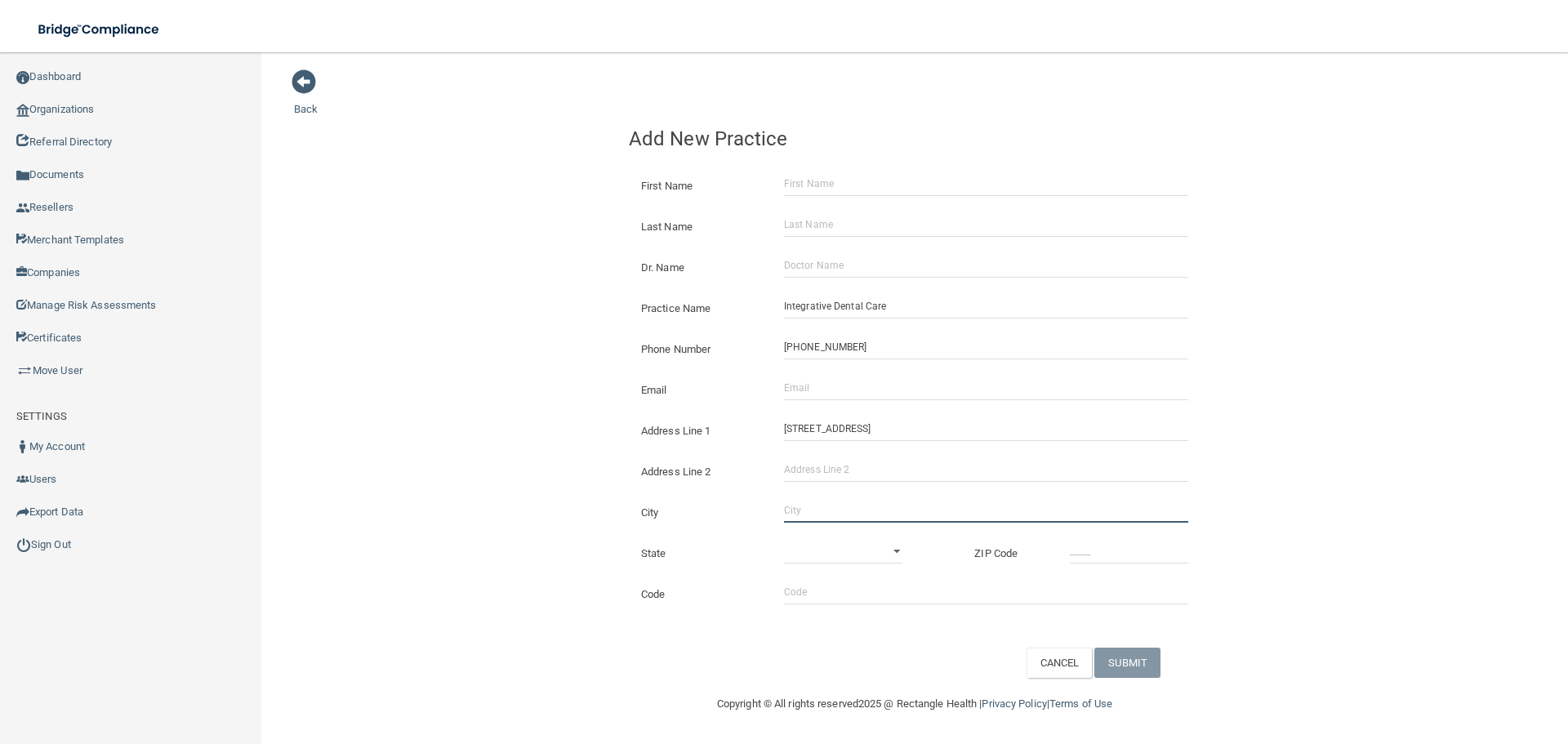
click at [828, 500] on input "City" at bounding box center [985, 510] width 404 height 25
type input "[GEOGRAPHIC_DATA]"
click at [845, 544] on select "[US_STATE] [US_STATE] [US_STATE] [US_STATE] [US_STATE] [US_STATE] [US_STATE] [U…" at bounding box center [843, 551] width 118 height 25
select select "45"
click at [784, 539] on select "[US_STATE] [US_STATE] [US_STATE] [US_STATE] [US_STATE] [US_STATE] [US_STATE] [U…" at bounding box center [843, 551] width 118 height 25
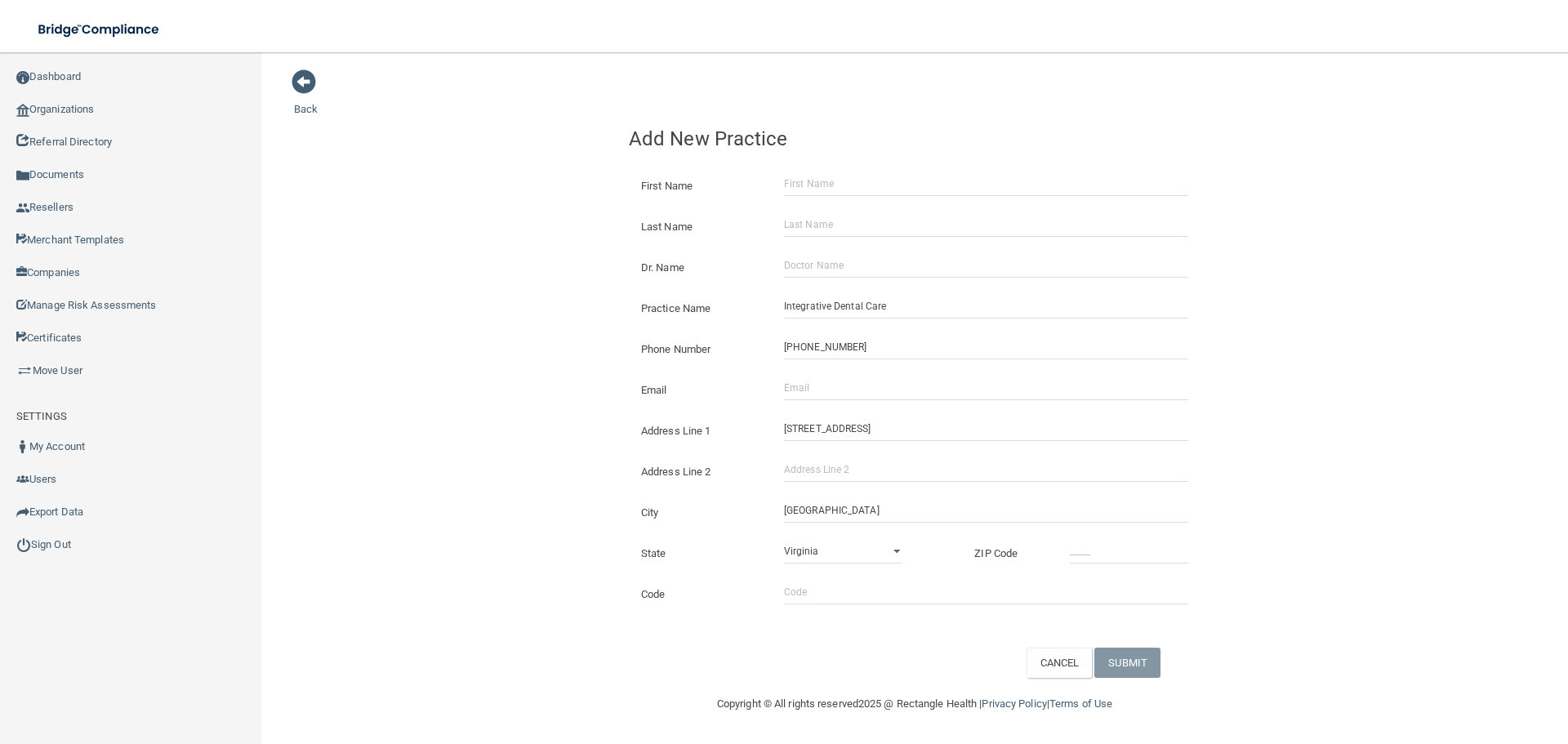
drag, startPoint x: 1073, startPoint y: 528, endPoint x: 1080, endPoint y: 540, distance: 13.9
click at [1073, 529] on div "State [US_STATE] [US_STATE] [US_STATE] [US_STATE] [US_STATE] [US_STATE] [US_STA…" at bounding box center [914, 547] width 596 height 41
click at [1080, 549] on input "_____" at bounding box center [1128, 551] width 118 height 25
type input "05452"
click at [510, 444] on div "Back Add New Practice First Name Last Name Dr. Name Practice Name Integrative D…" at bounding box center [914, 373] width 1241 height 609
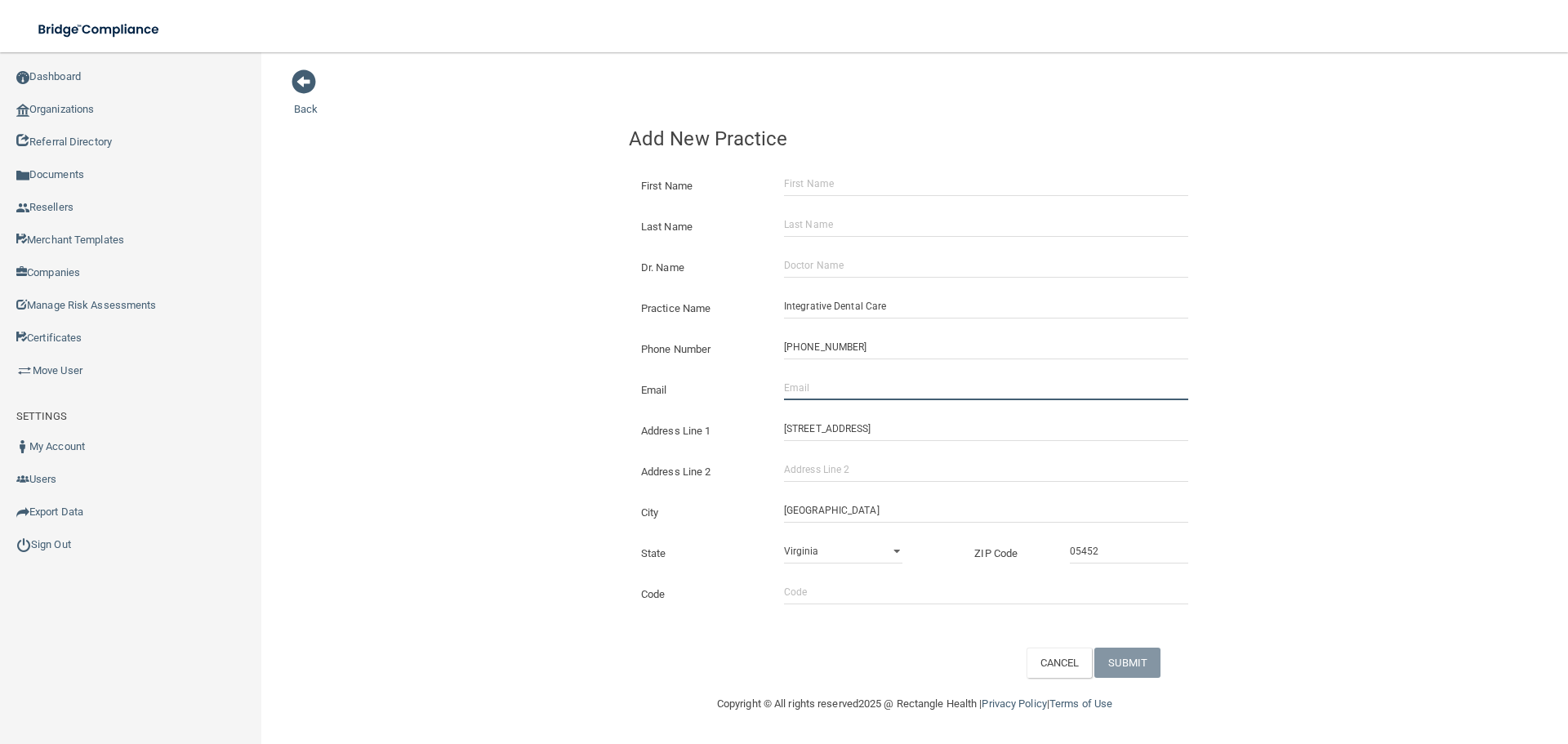
drag, startPoint x: 895, startPoint y: 388, endPoint x: 844, endPoint y: 388, distance: 51.0
click at [893, 388] on input "Email" at bounding box center [985, 388] width 404 height 25
paste input "[EMAIL_ADDRESS][DOMAIN_NAME]"
click at [493, 398] on div "Back Add New Practice First Name Last Name Dr. Name Practice Name Integrative D…" at bounding box center [914, 373] width 1241 height 609
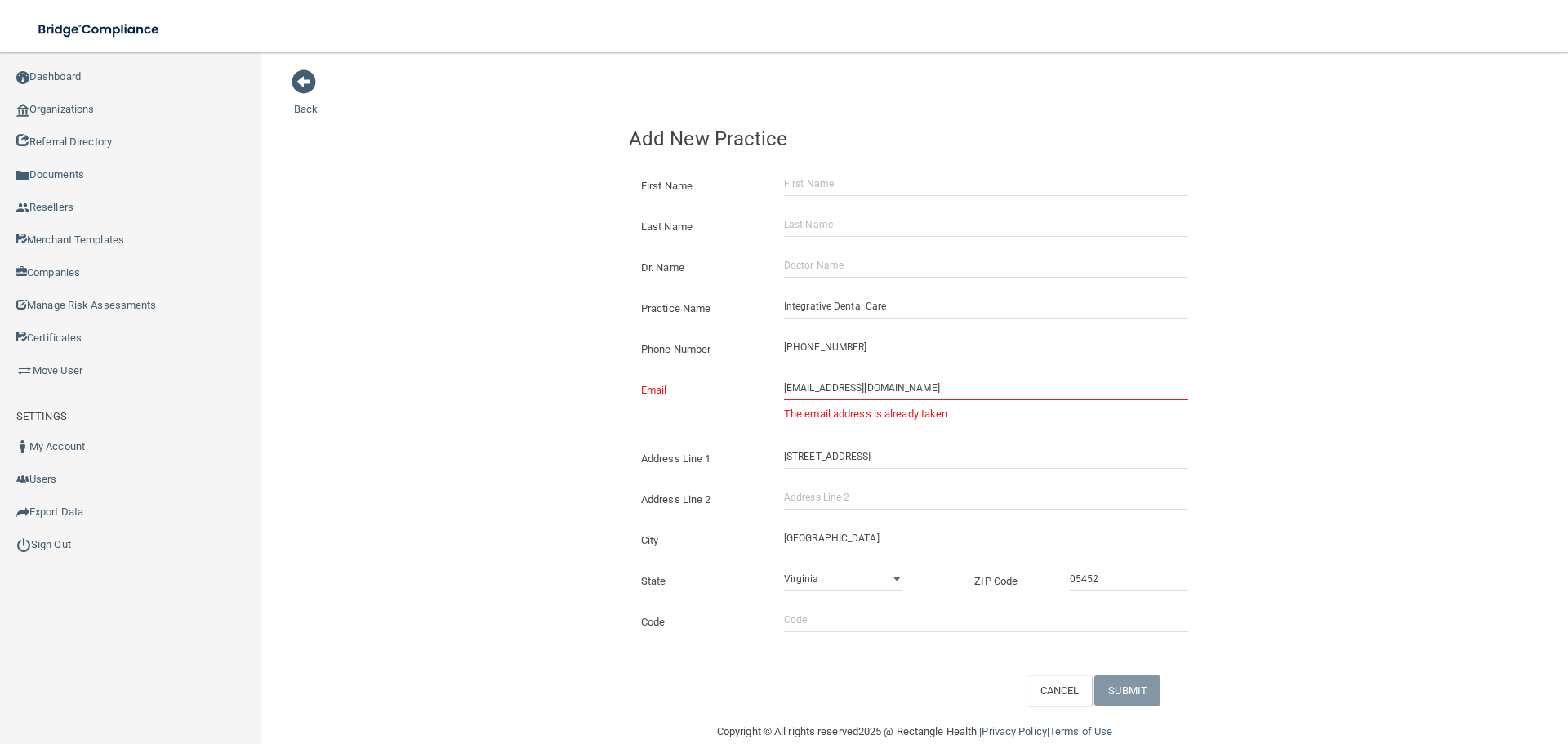
click at [943, 393] on input "[EMAIL_ADDRESS][DOMAIN_NAME]" at bounding box center [985, 388] width 404 height 25
paste input "dshin"
click at [784, 391] on input "[EMAIL_ADDRESS][DOMAIN_NAME]" at bounding box center [985, 388] width 404 height 25
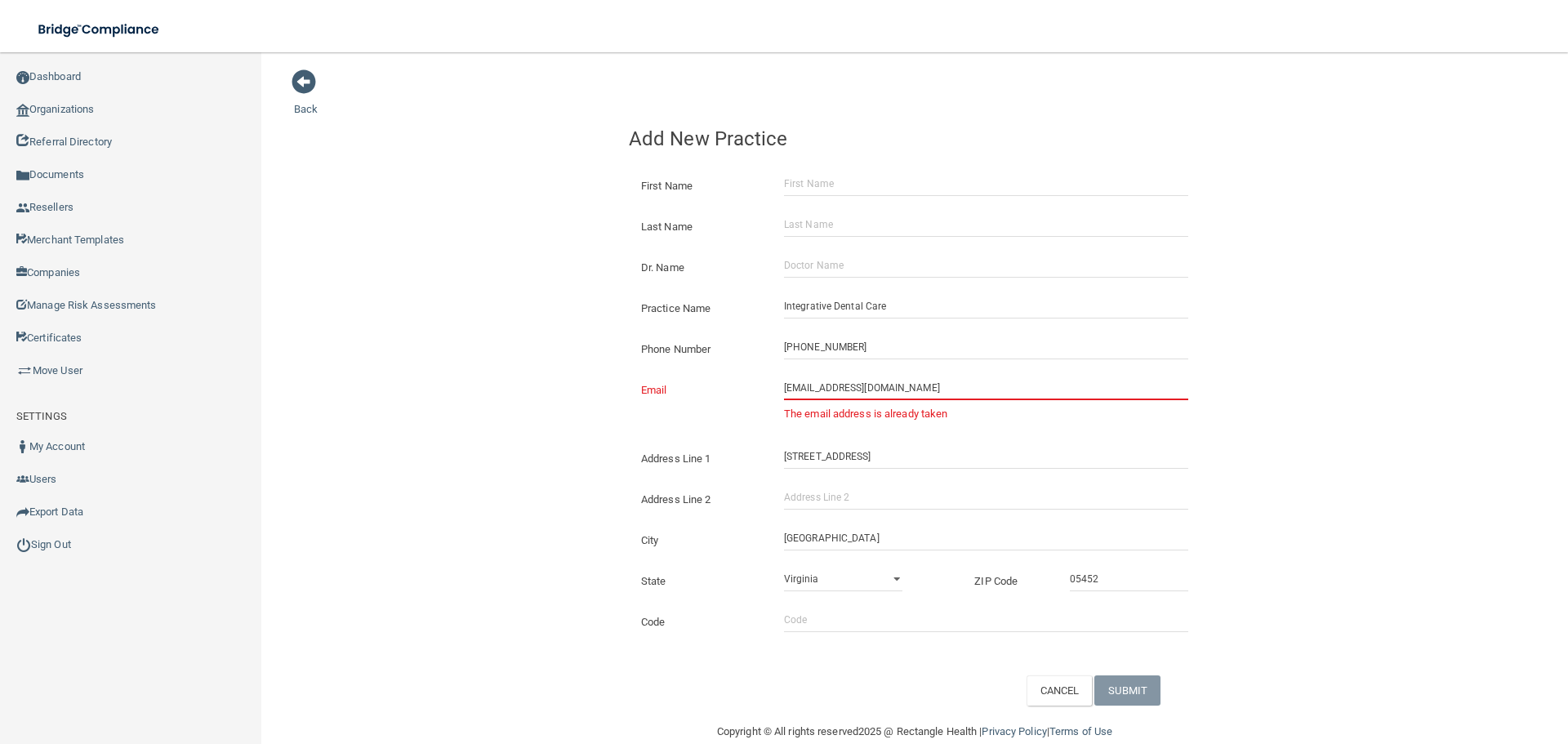
type input "[EMAIL_ADDRESS][DOMAIN_NAME]"
click at [519, 361] on div "Back Add New Practice First Name Last Name Dr. Name Practice Name Integrative D…" at bounding box center [914, 388] width 1241 height 640
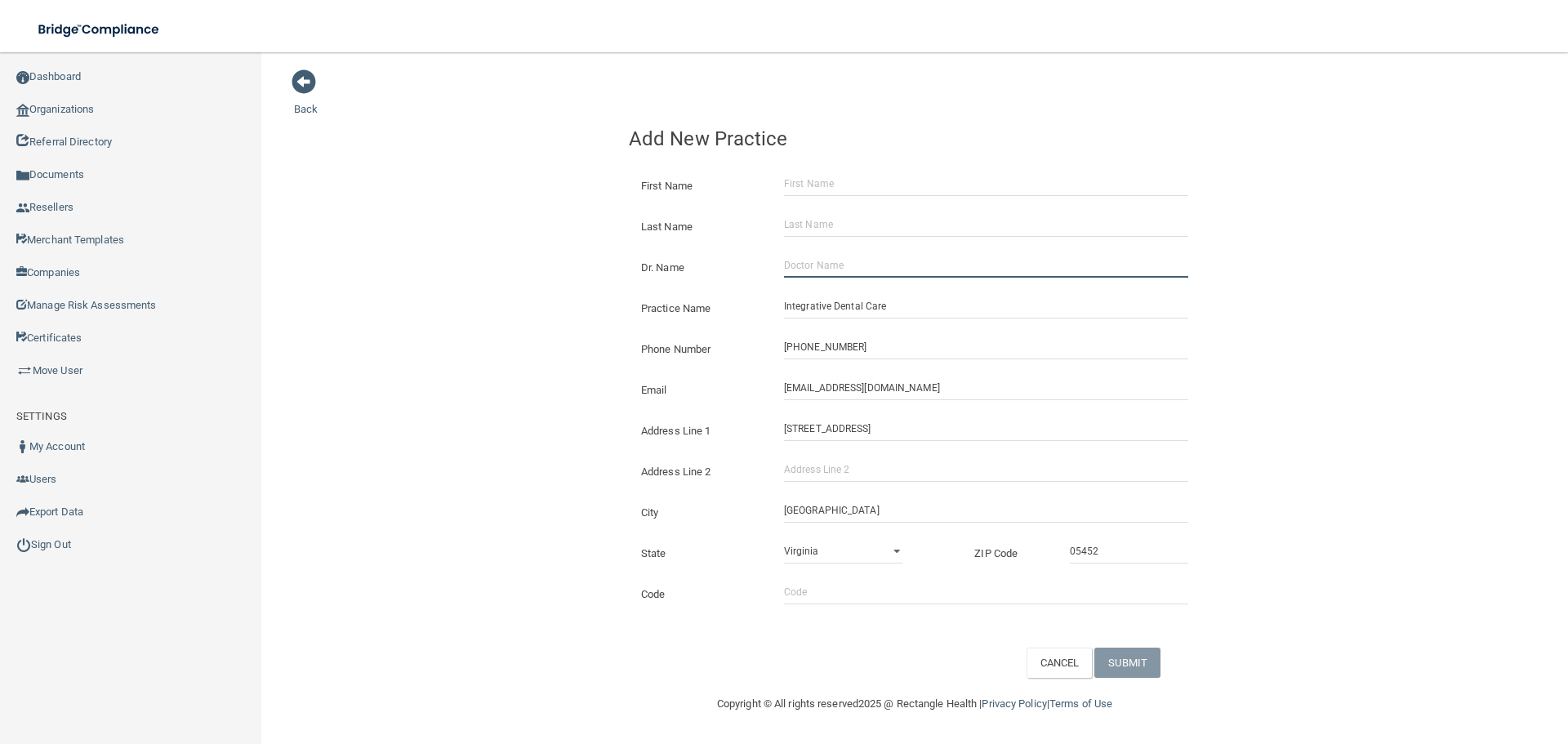
click at [852, 265] on input "Dr. Name" at bounding box center [985, 265] width 404 height 25
paste input "[PERSON_NAME]"
drag, startPoint x: 807, startPoint y: 269, endPoint x: 160, endPoint y: 116, distance: 664.8
click at [431, 240] on div "Back Add New Practice First Name Last Name Dr. Name [PERSON_NAME] Practice Name…" at bounding box center [914, 373] width 1241 height 609
drag, startPoint x: 863, startPoint y: 265, endPoint x: 762, endPoint y: 259, distance: 101.2
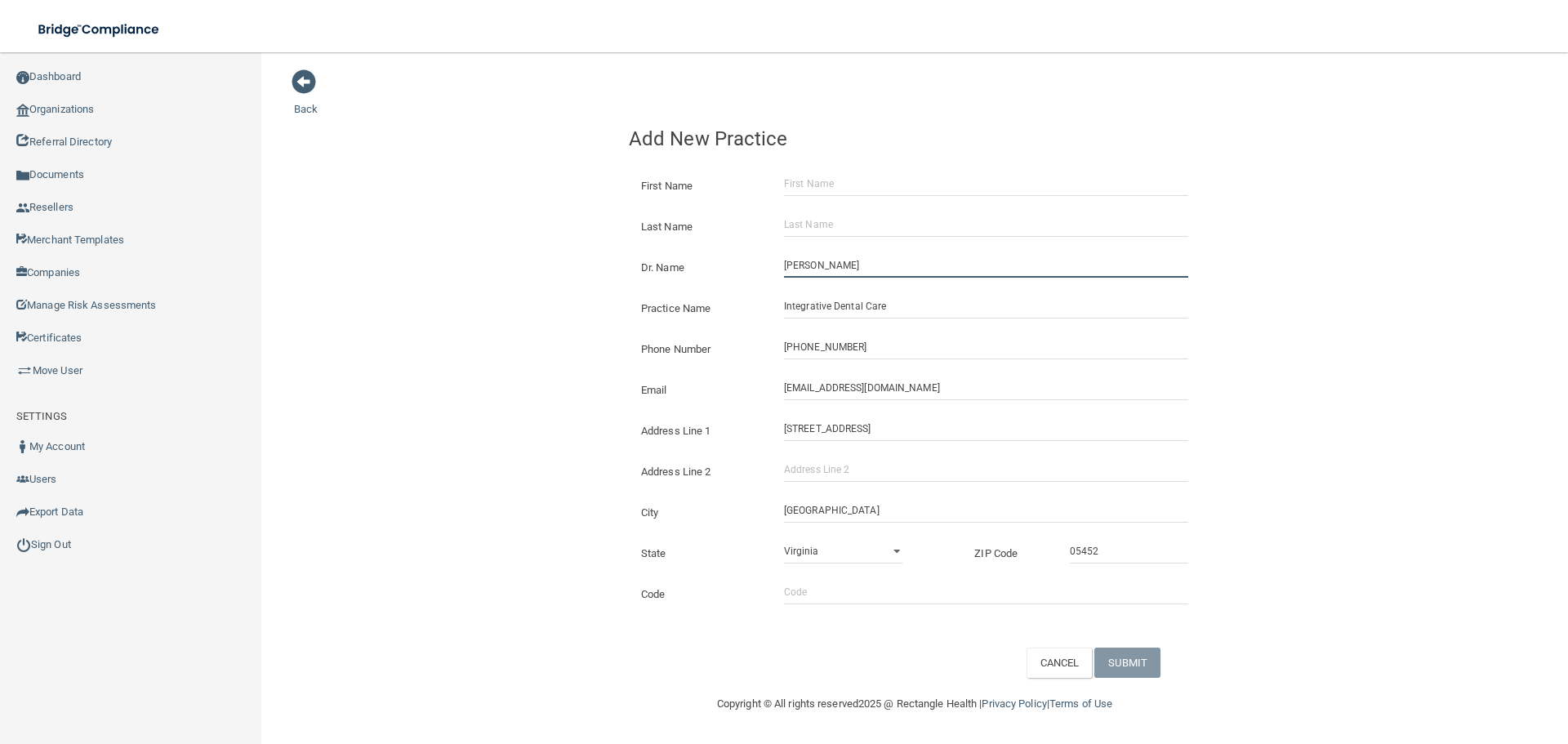
click at [759, 253] on div "Dr. Name [PERSON_NAME]" at bounding box center [915, 253] width 572 height 0
type input "[PERSON_NAME]"
click at [827, 182] on input "First Name" at bounding box center [985, 183] width 404 height 25
paste input "[PERSON_NAME]"
click at [829, 182] on input "[PERSON_NAME]" at bounding box center [985, 183] width 404 height 25
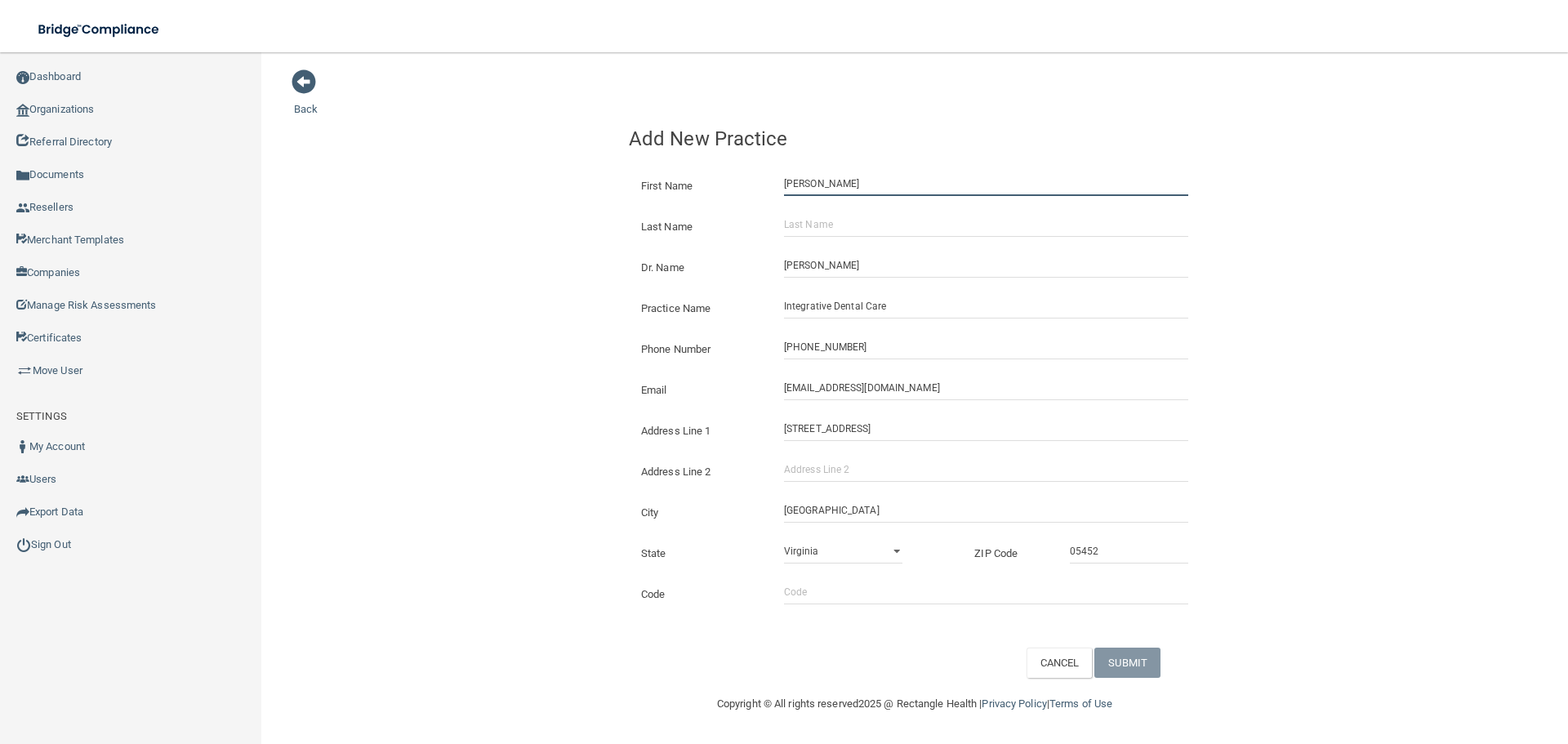
click at [829, 182] on input "[PERSON_NAME]" at bounding box center [985, 183] width 404 height 25
type input "[PERSON_NAME]"
click at [829, 208] on div "Last Name" at bounding box center [914, 220] width 596 height 41
click at [822, 237] on div "Last Name" at bounding box center [914, 220] width 596 height 41
click at [822, 231] on input "Last Name" at bounding box center [985, 224] width 404 height 25
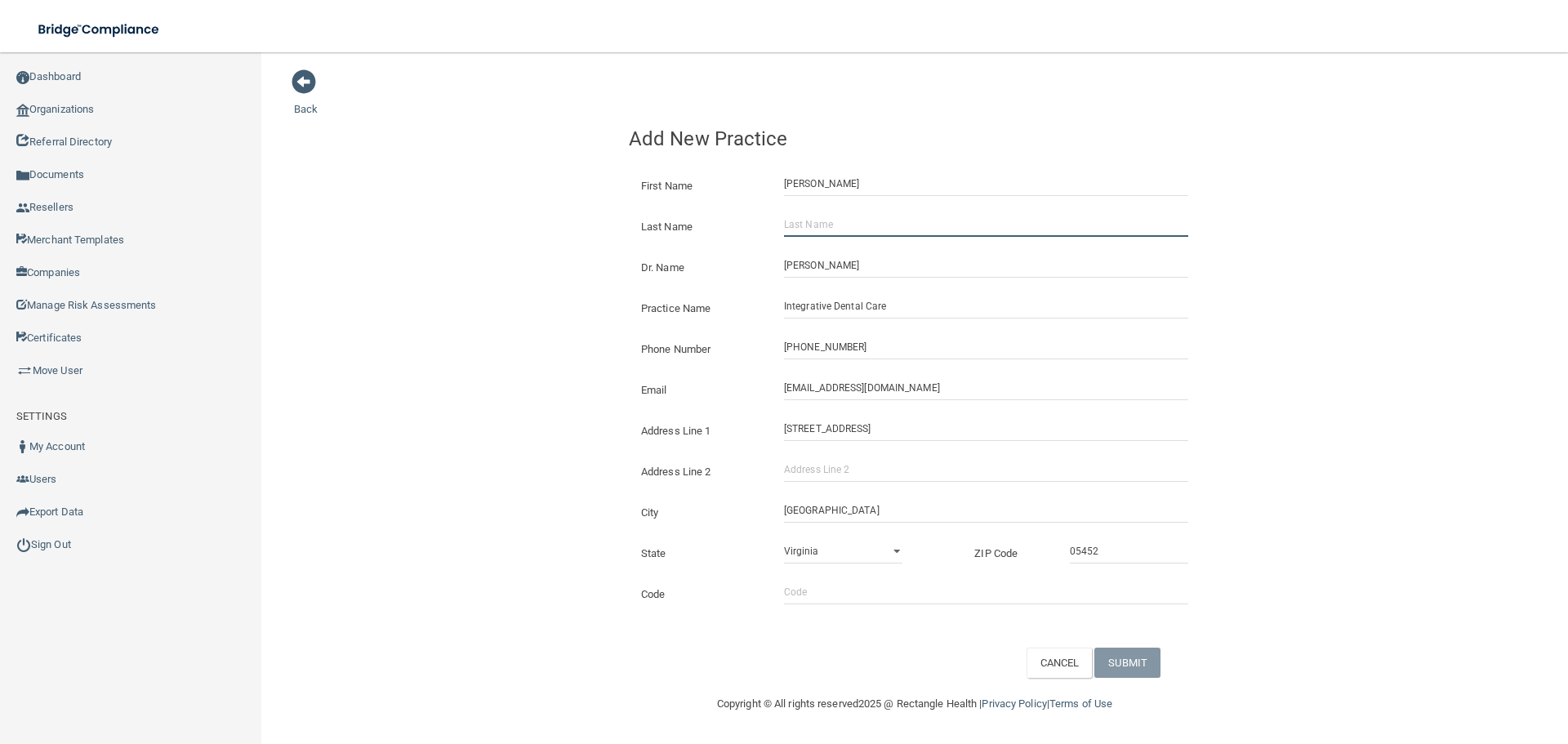
paste input "[DEMOGRAPHIC_DATA]"
type input "[DEMOGRAPHIC_DATA]"
click at [1129, 662] on button "SUBMIT" at bounding box center [1127, 662] width 66 height 30
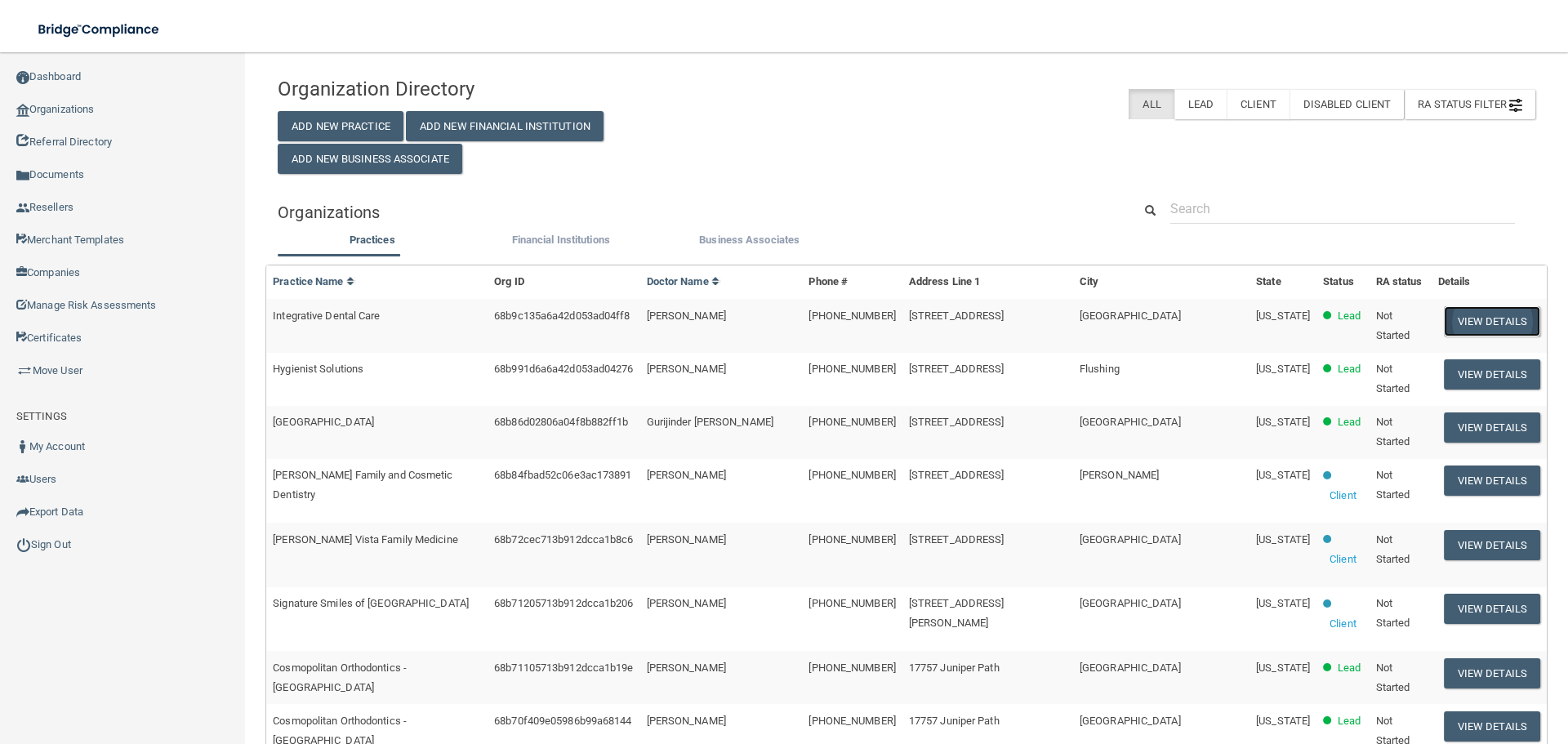
click at [1443, 321] on button "View Details" at bounding box center [1491, 321] width 96 height 30
